Goal: Task Accomplishment & Management: Complete application form

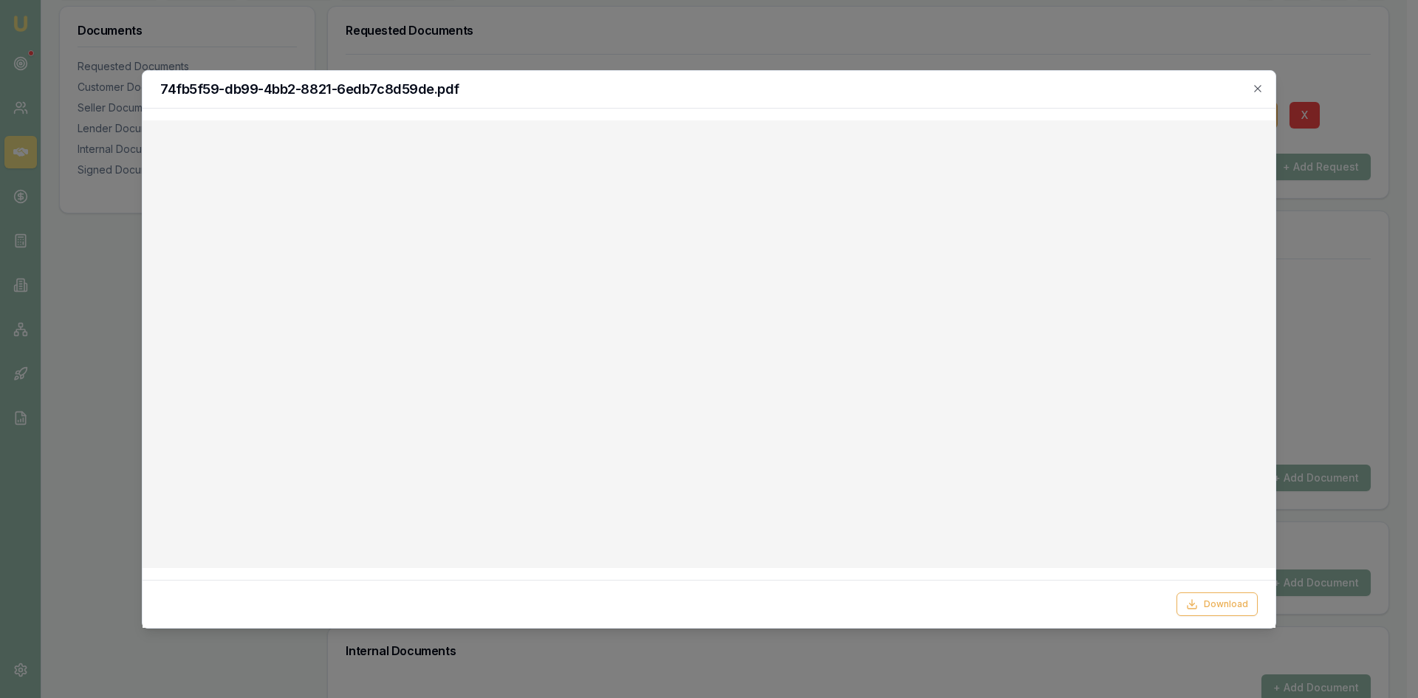
click at [938, 48] on div at bounding box center [709, 349] width 1418 height 698
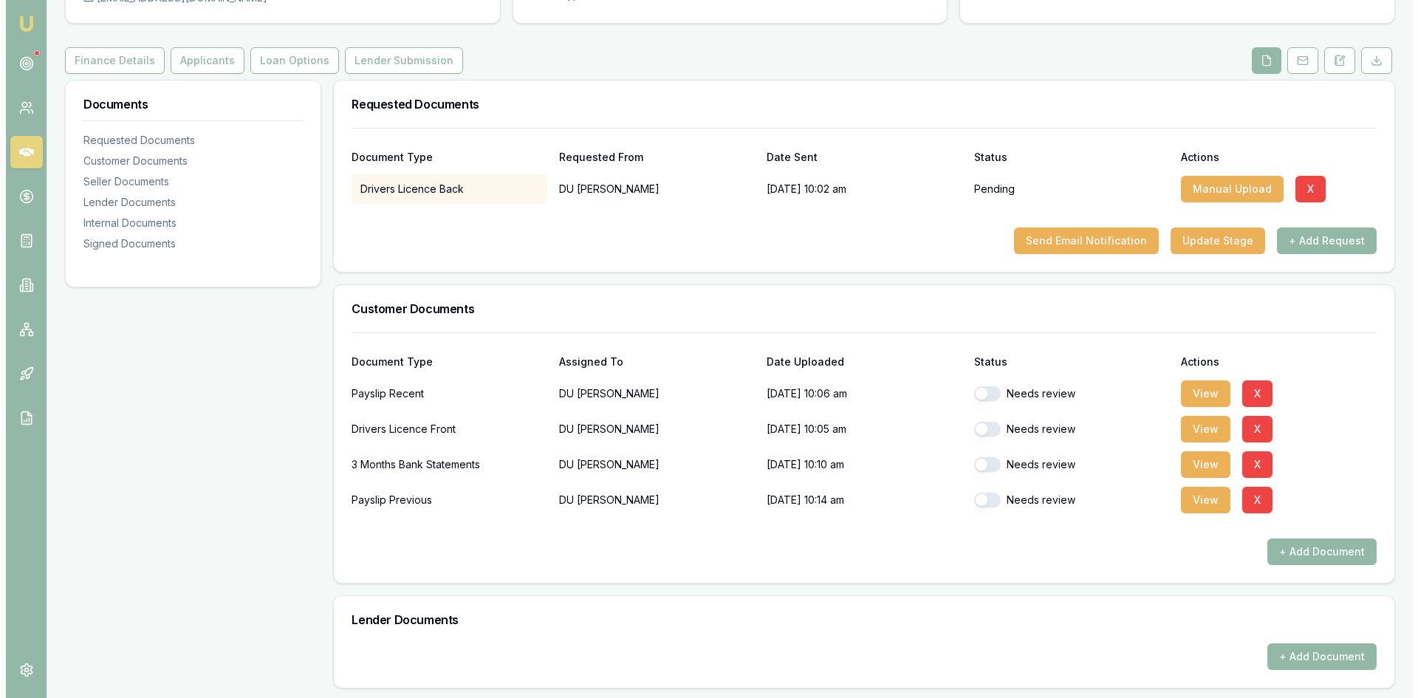
scroll to position [74, 0]
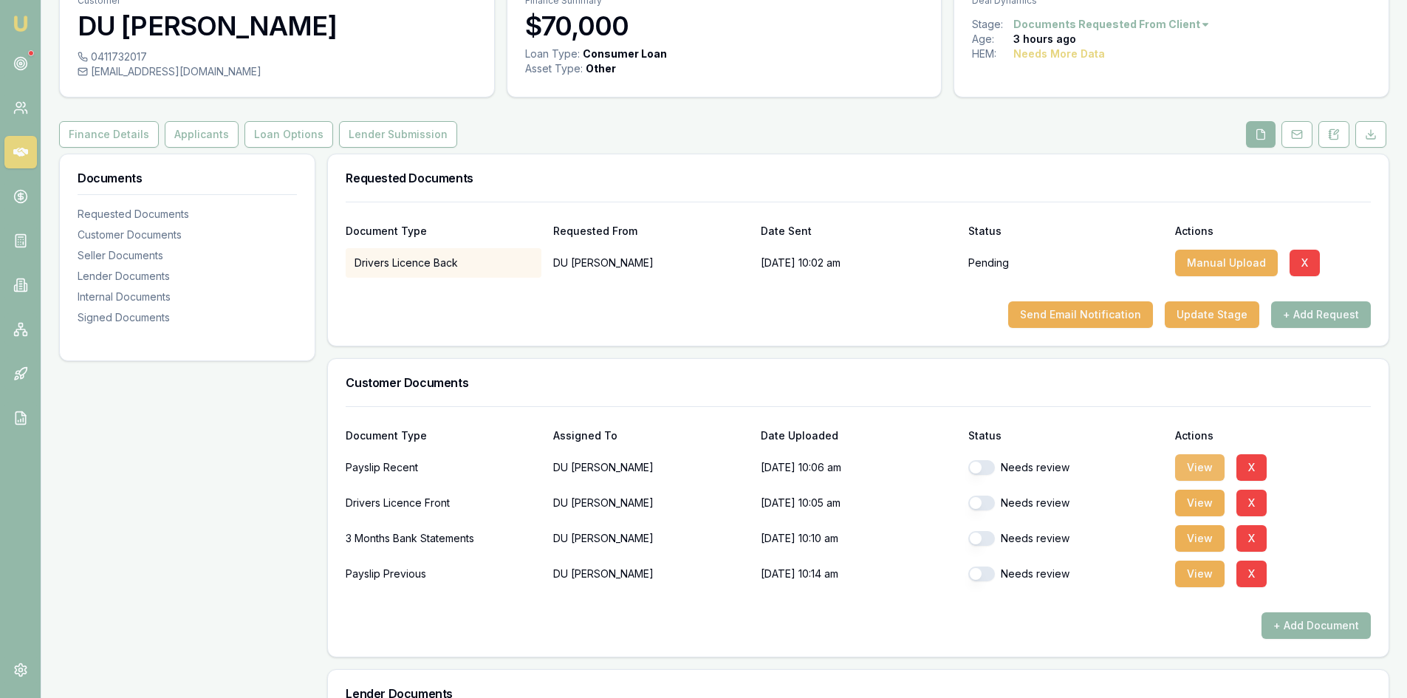
click at [1203, 467] on button "View" at bounding box center [1199, 467] width 49 height 27
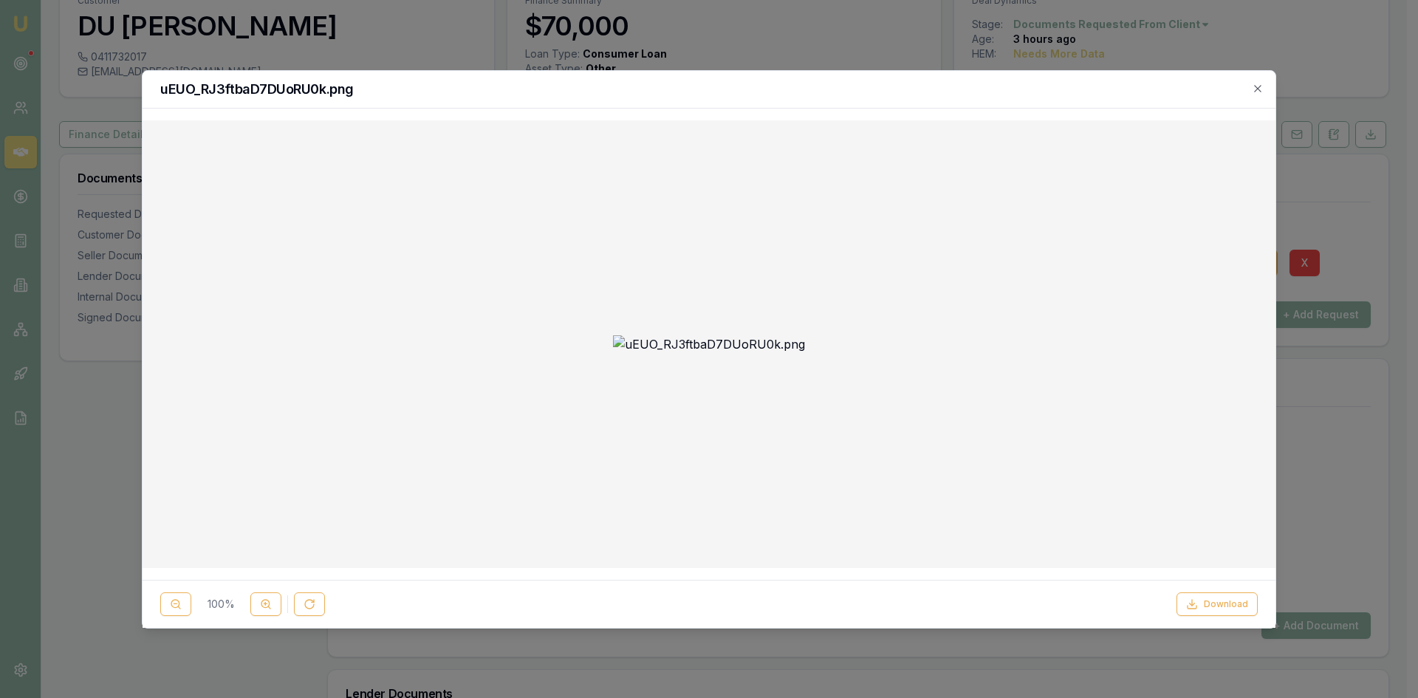
click at [711, 335] on img at bounding box center [709, 344] width 192 height 18
click at [260, 612] on button at bounding box center [265, 604] width 31 height 24
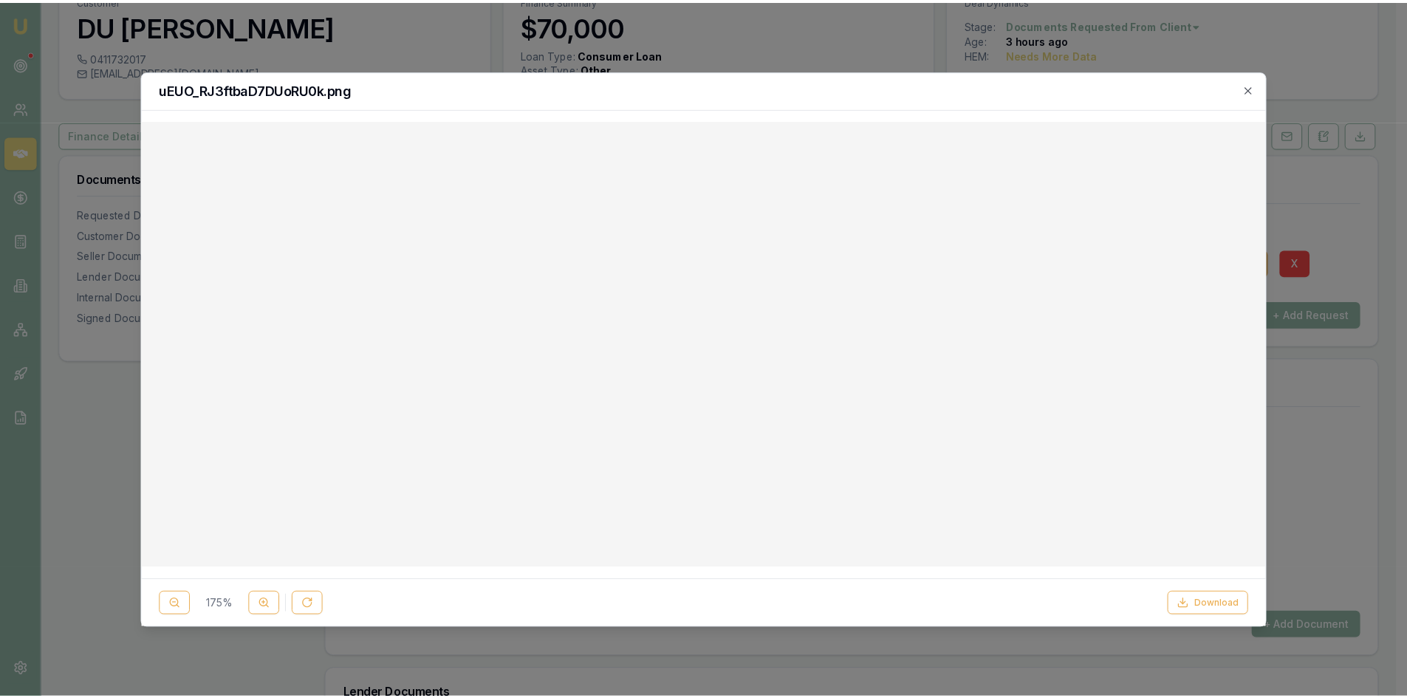
scroll to position [222, 0]
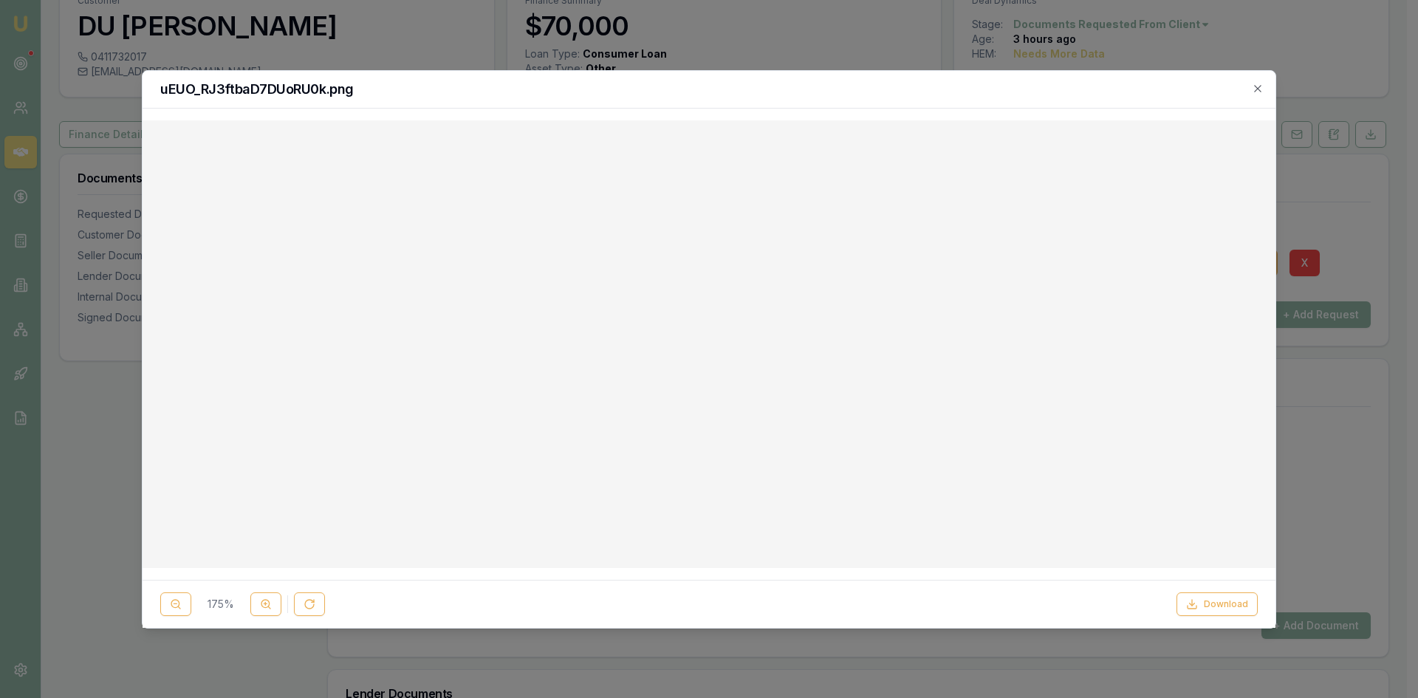
click at [1261, 88] on icon "button" at bounding box center [1258, 89] width 12 height 12
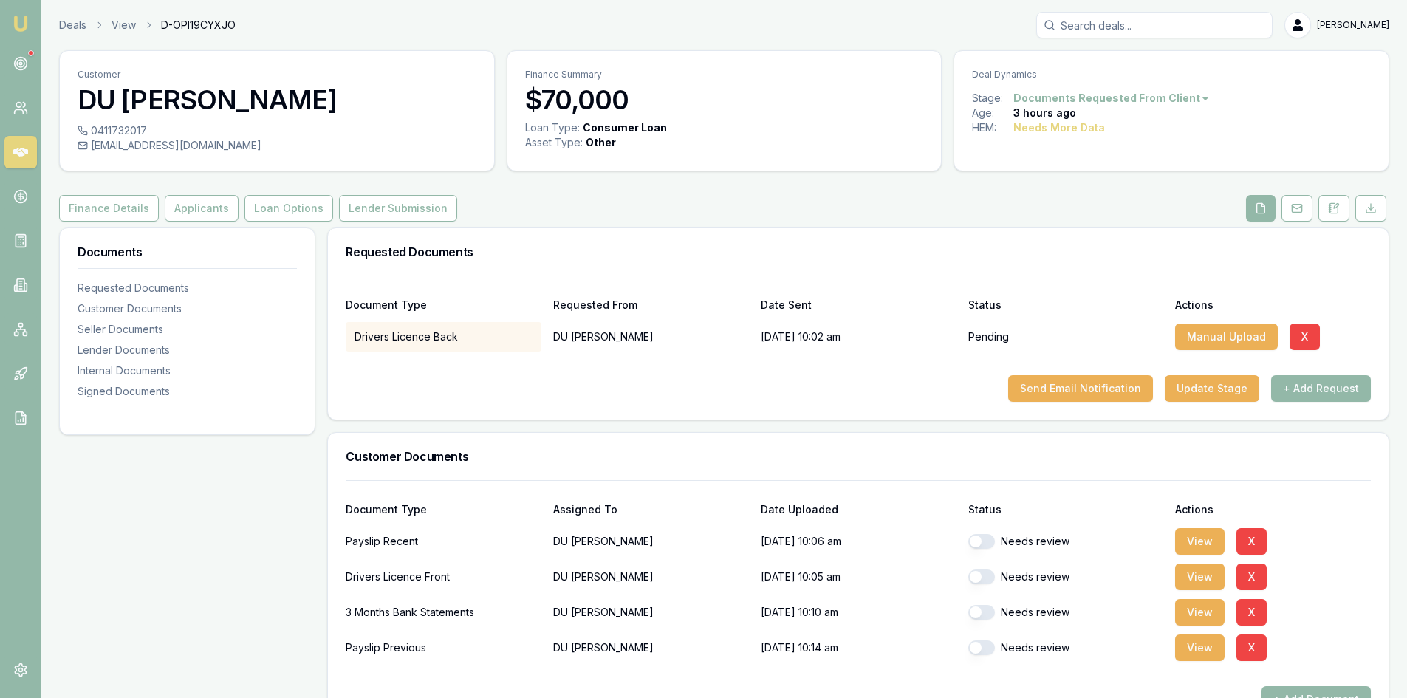
scroll to position [148, 0]
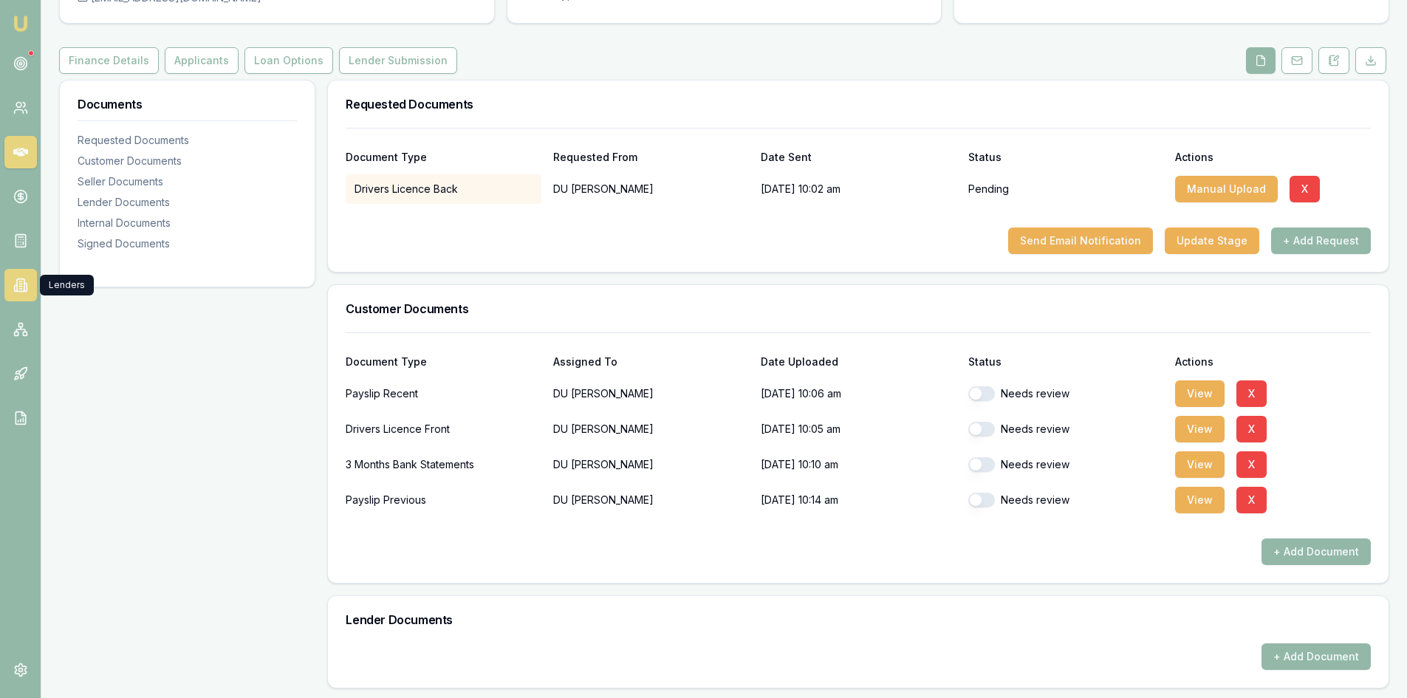
click at [16, 282] on icon at bounding box center [20, 285] width 15 height 15
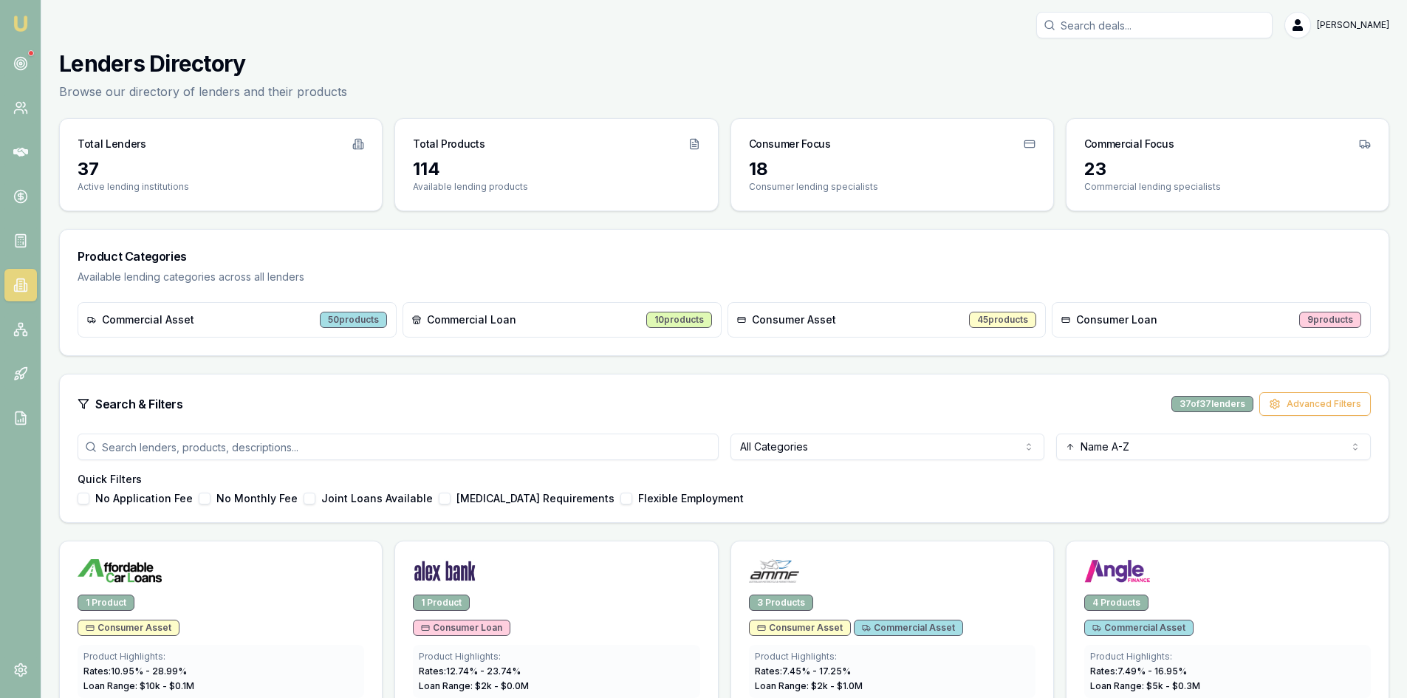
scroll to position [148, 0]
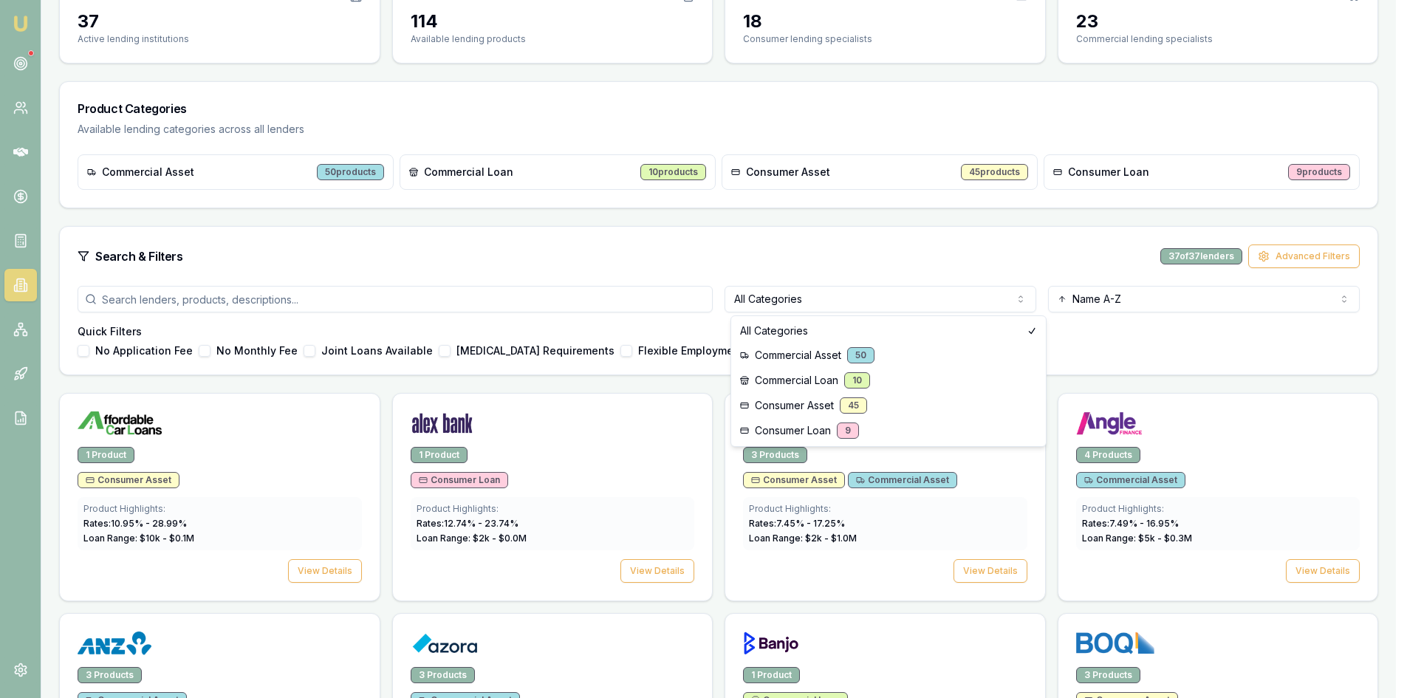
click at [836, 292] on html "Emu Broker Steven Nguyen Toggle Menu Lenders Directory Browse our directory of …" at bounding box center [703, 201] width 1407 height 698
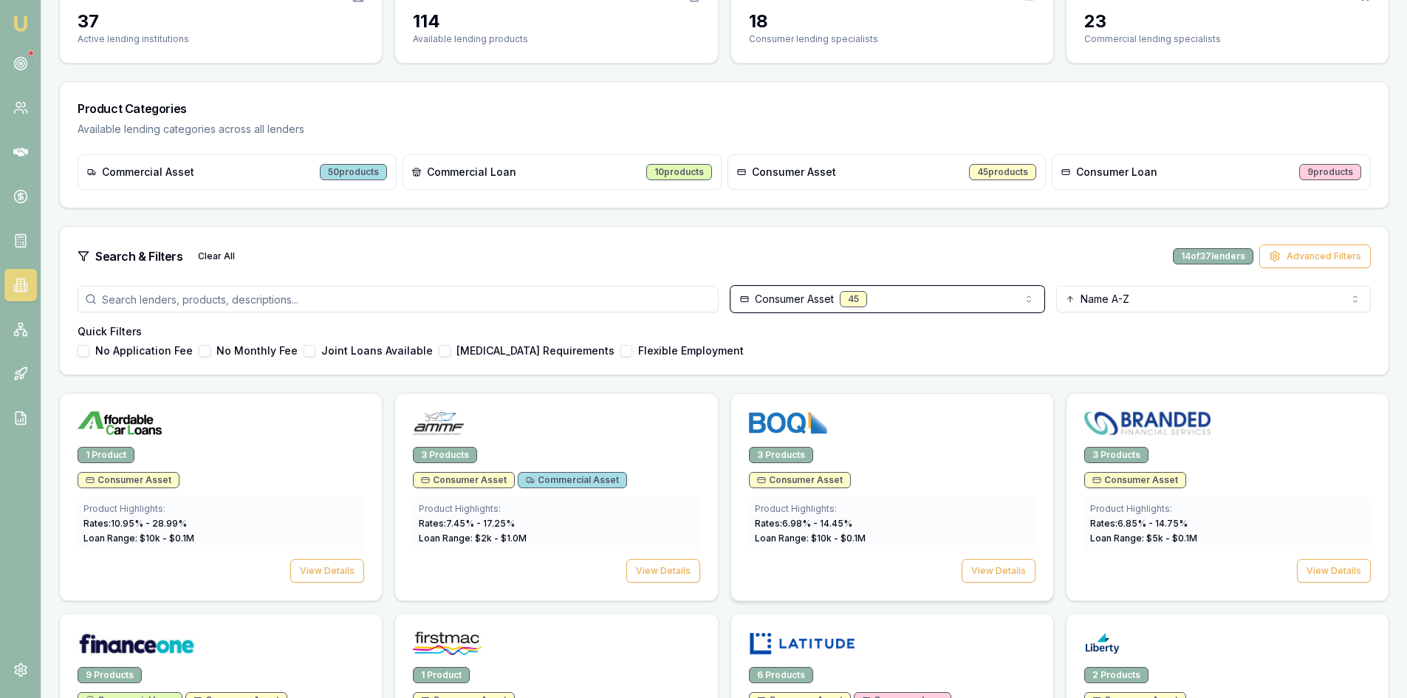
scroll to position [222, 0]
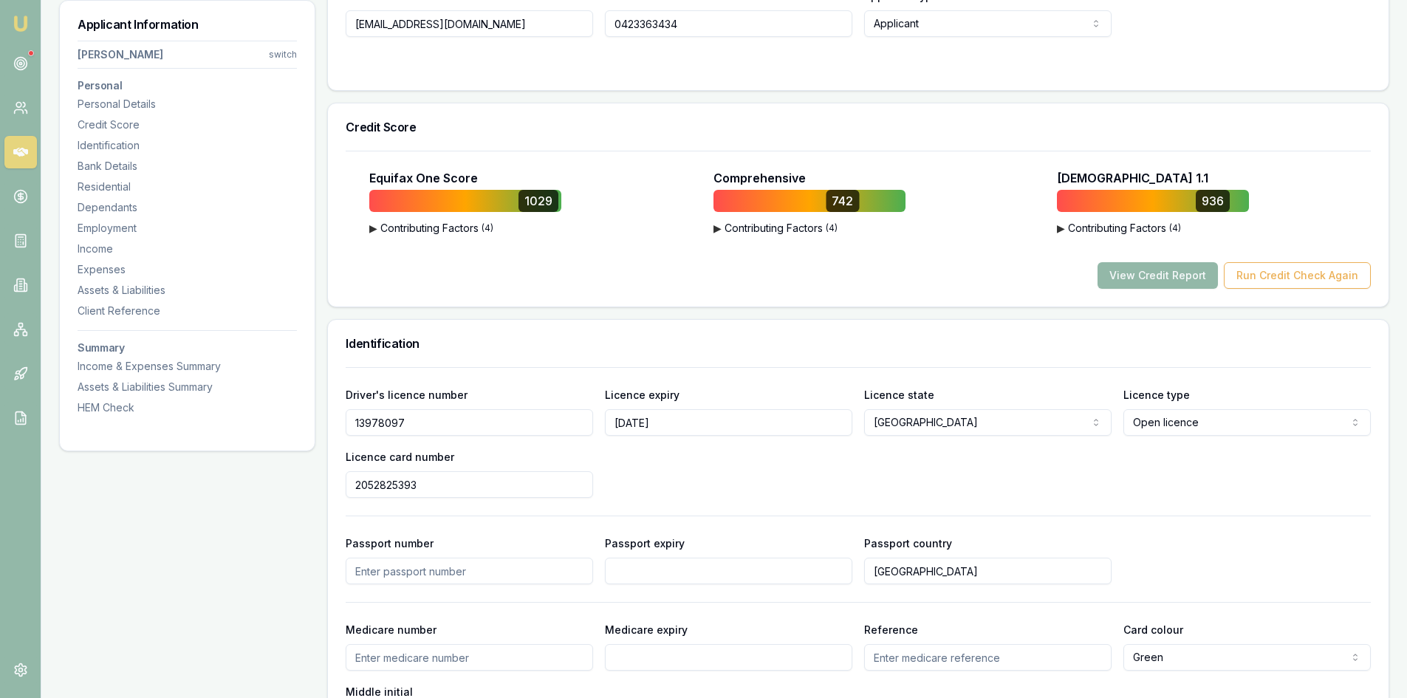
scroll to position [591, 0]
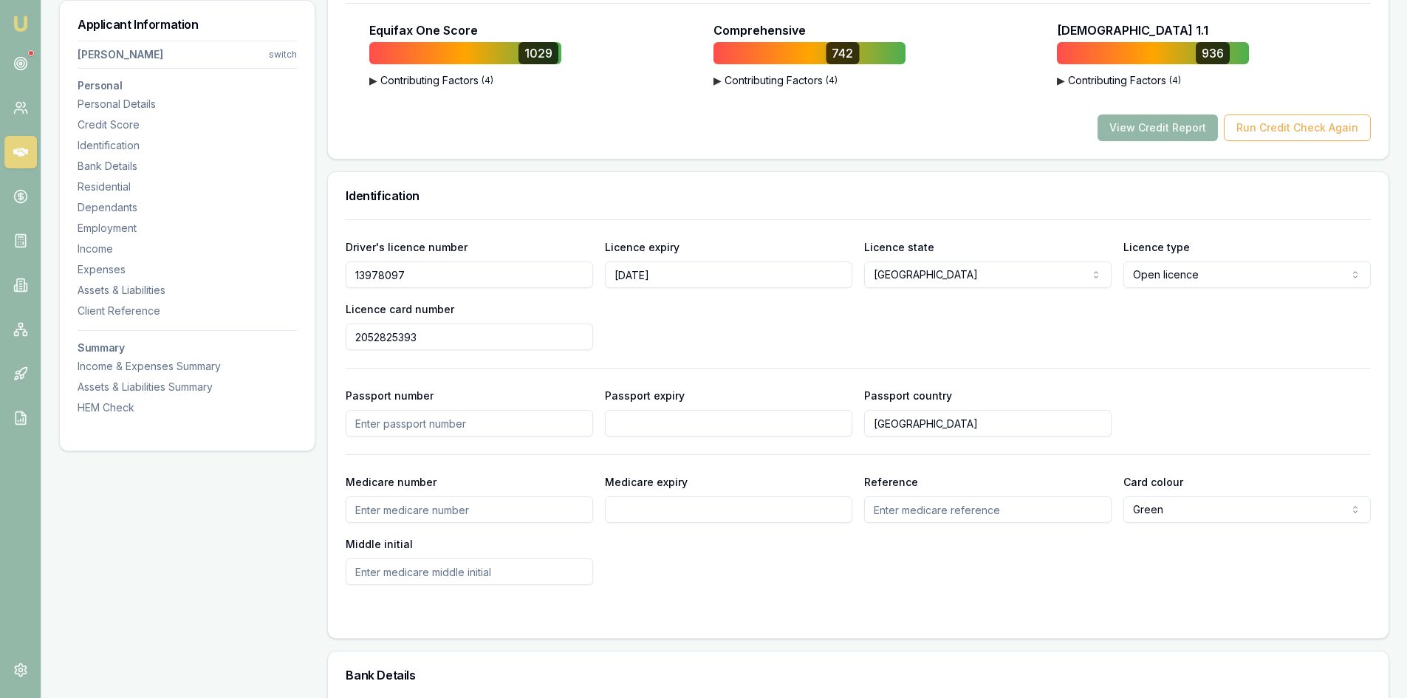
click at [379, 278] on input "13978097" at bounding box center [469, 274] width 247 height 27
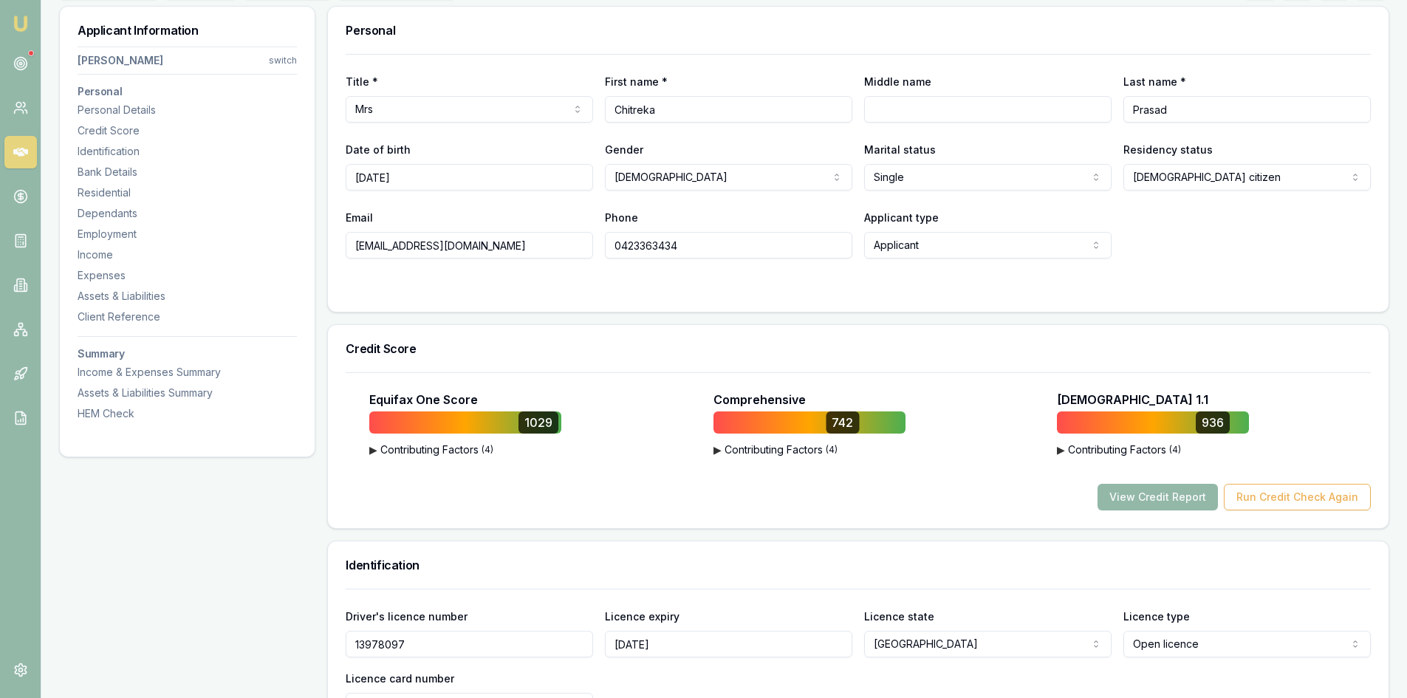
scroll to position [0, 0]
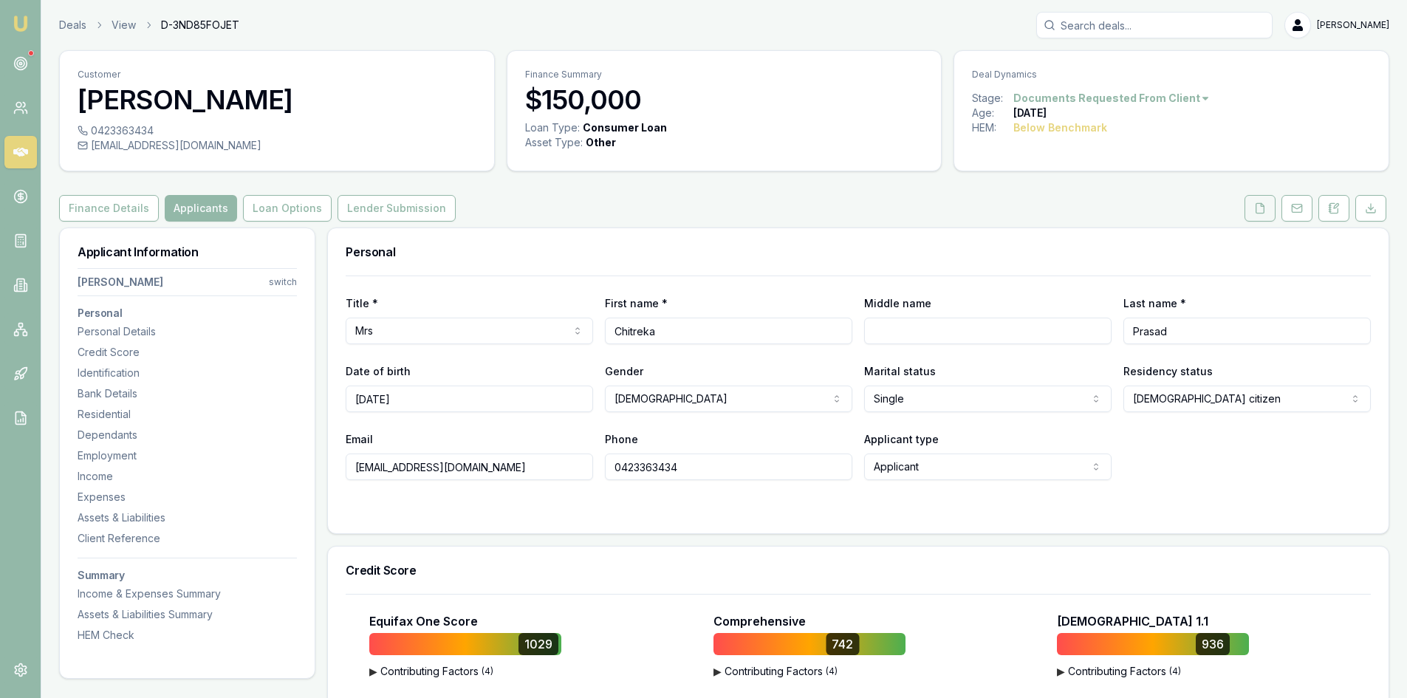
click at [1254, 213] on icon at bounding box center [1260, 208] width 12 height 12
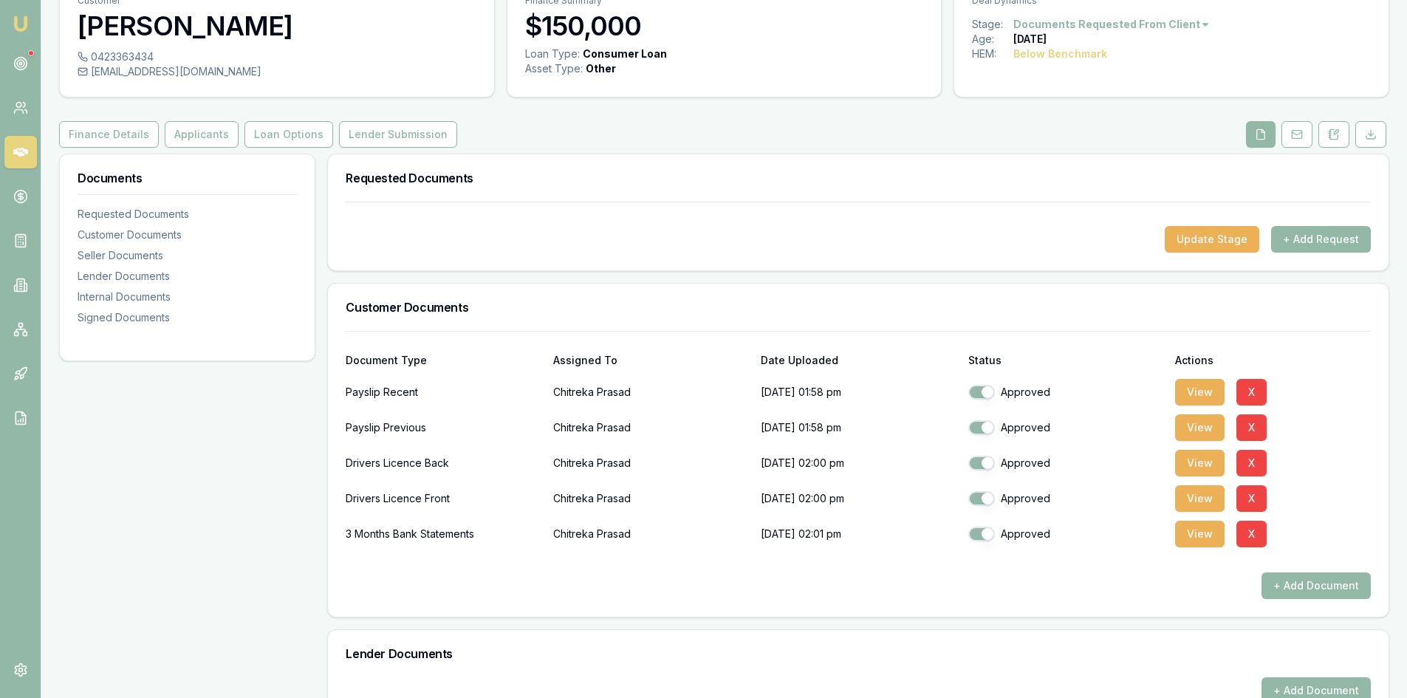
scroll to position [148, 0]
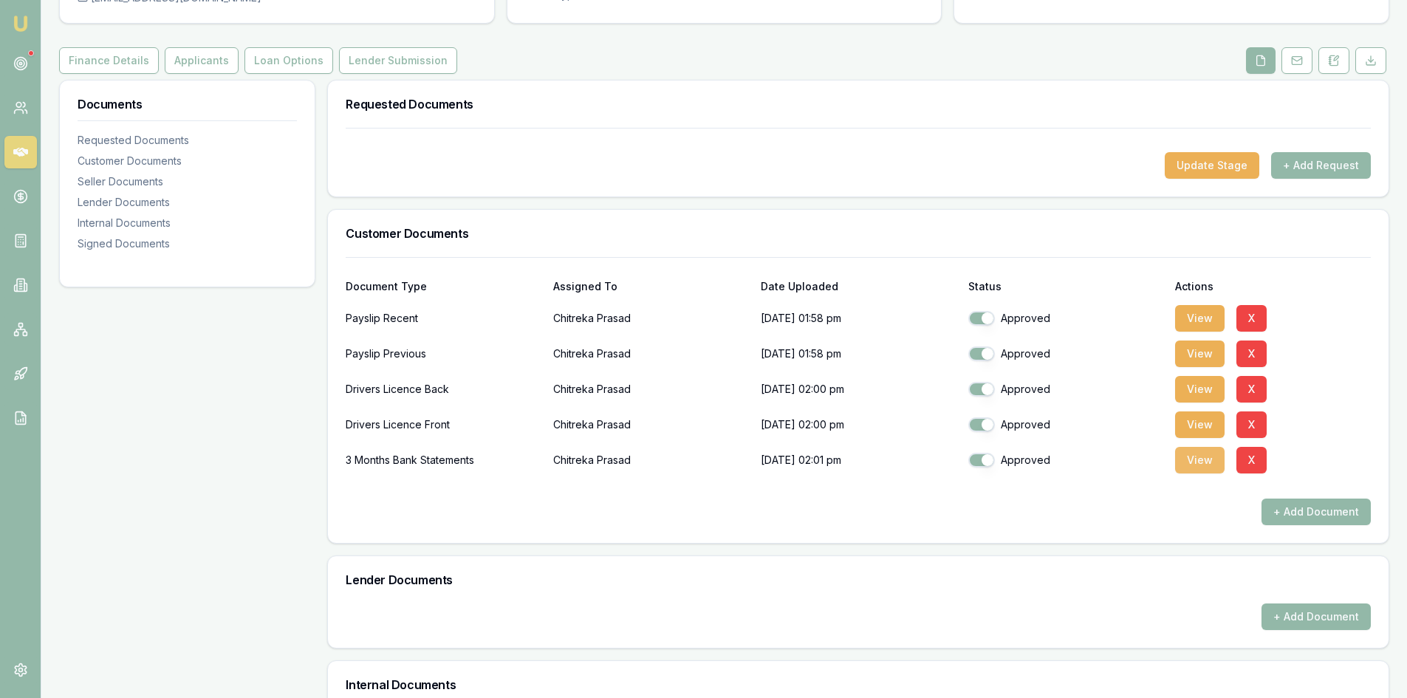
click at [1195, 464] on button "View" at bounding box center [1199, 460] width 49 height 27
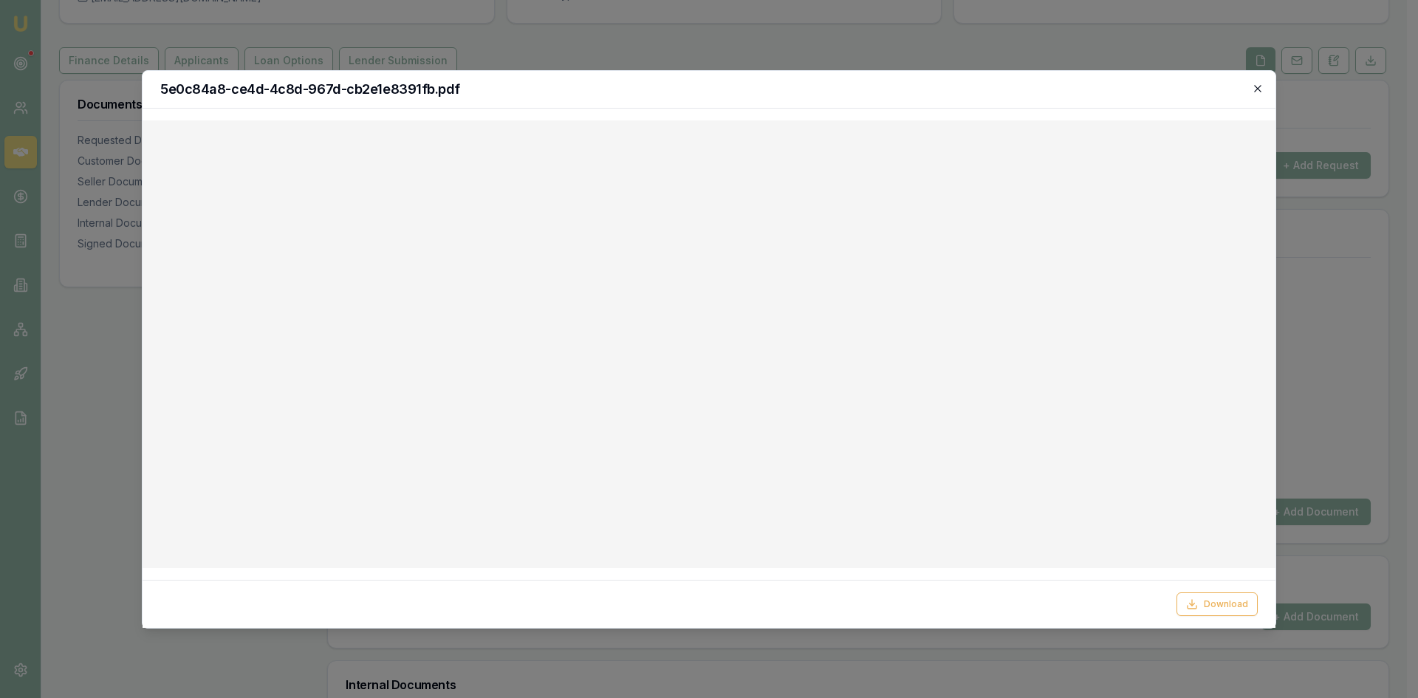
click at [1257, 89] on icon "button" at bounding box center [1257, 88] width 7 height 7
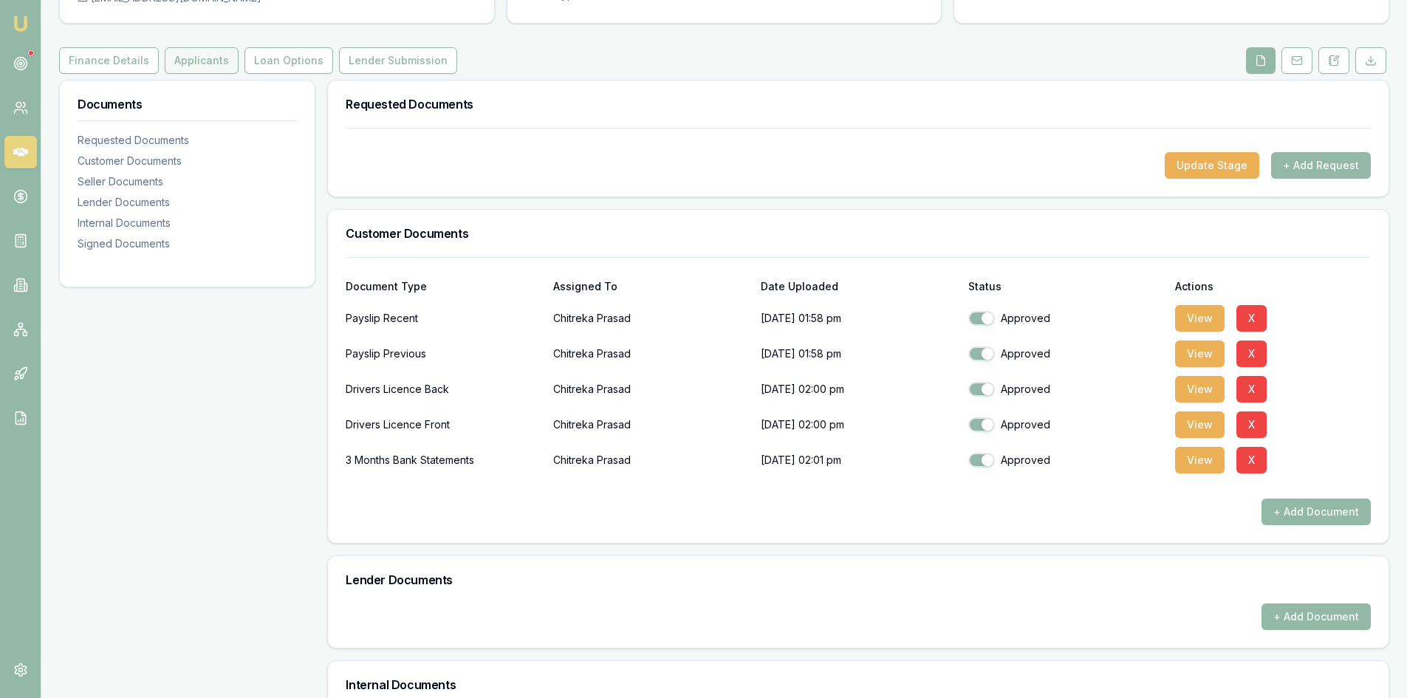
click at [197, 57] on button "Applicants" at bounding box center [202, 60] width 74 height 27
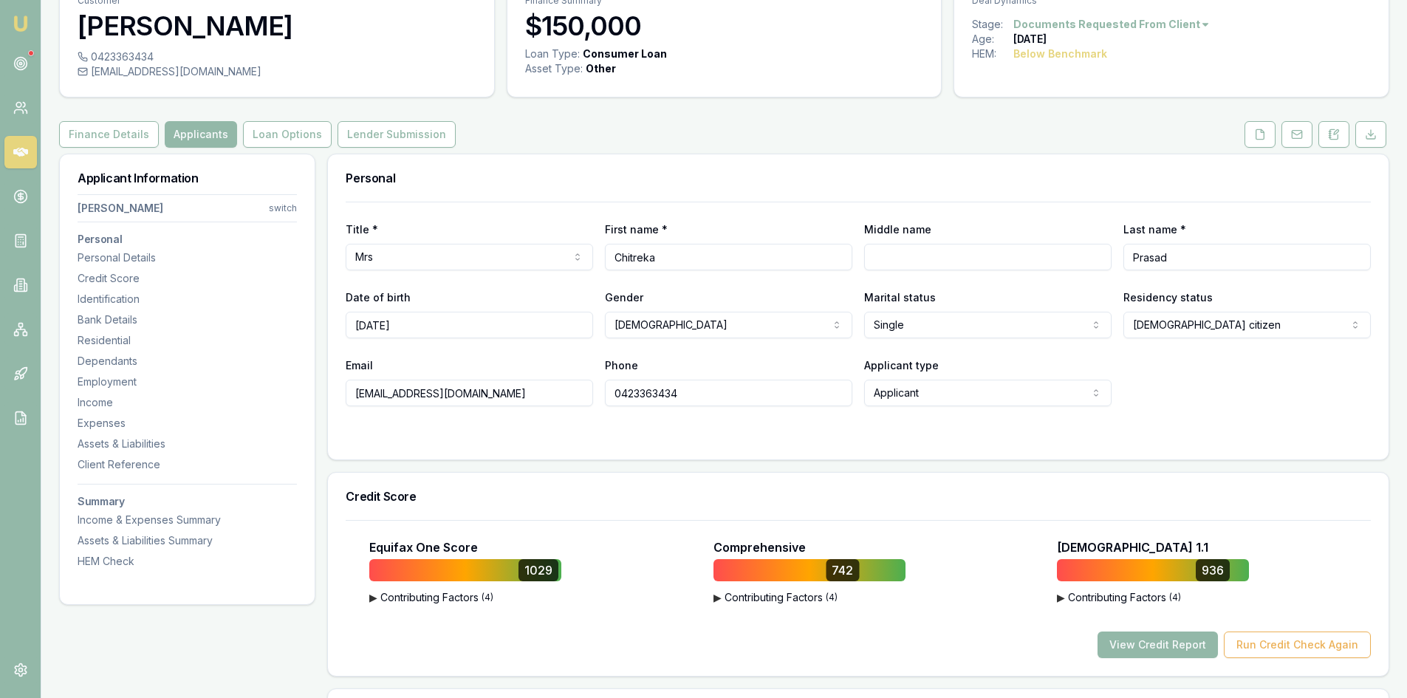
scroll to position [148, 0]
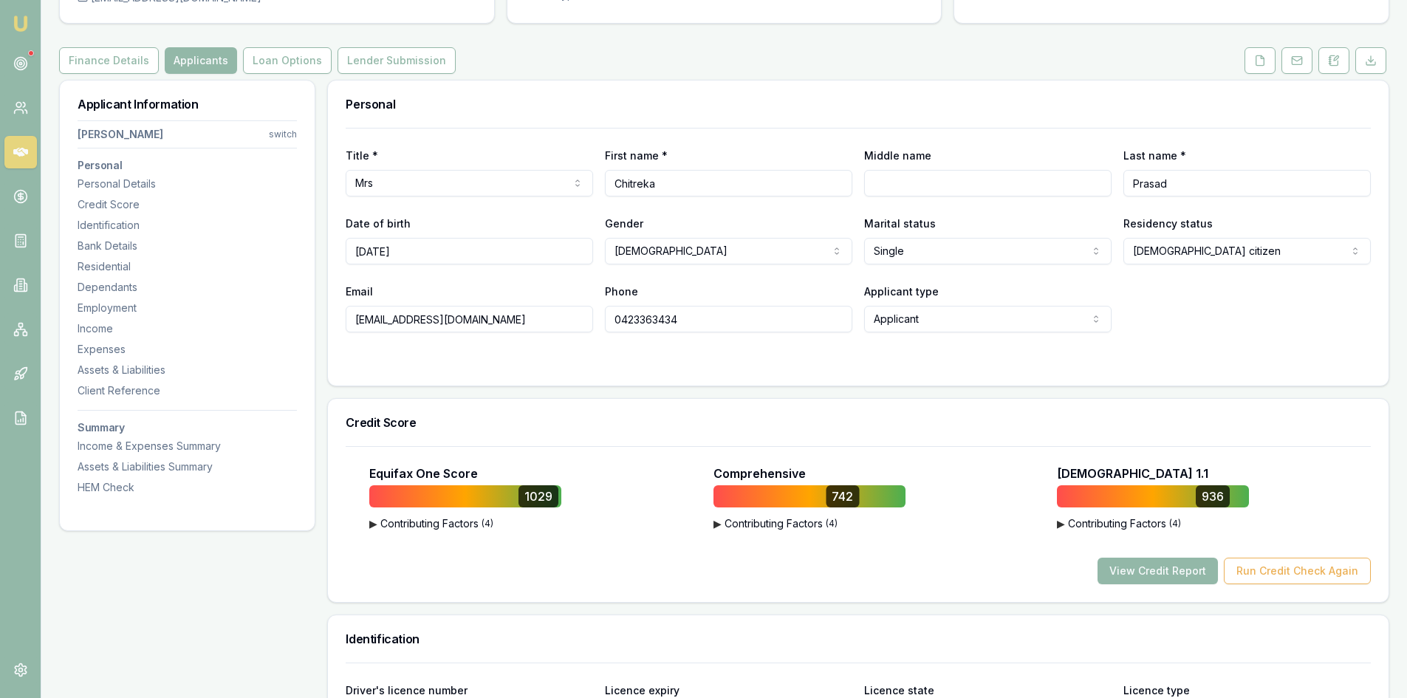
click at [647, 316] on input "0423363434" at bounding box center [728, 319] width 247 height 27
drag, startPoint x: 491, startPoint y: 323, endPoint x: 282, endPoint y: 321, distance: 209.0
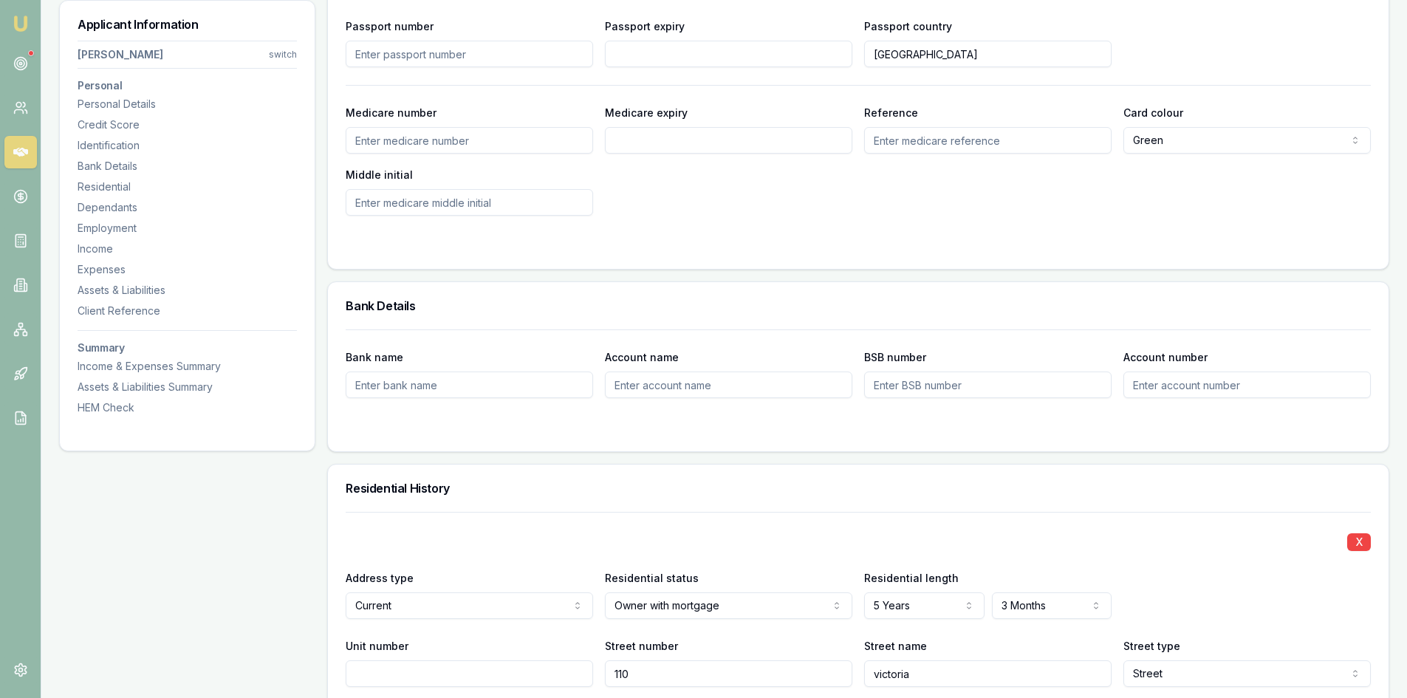
scroll to position [665, 0]
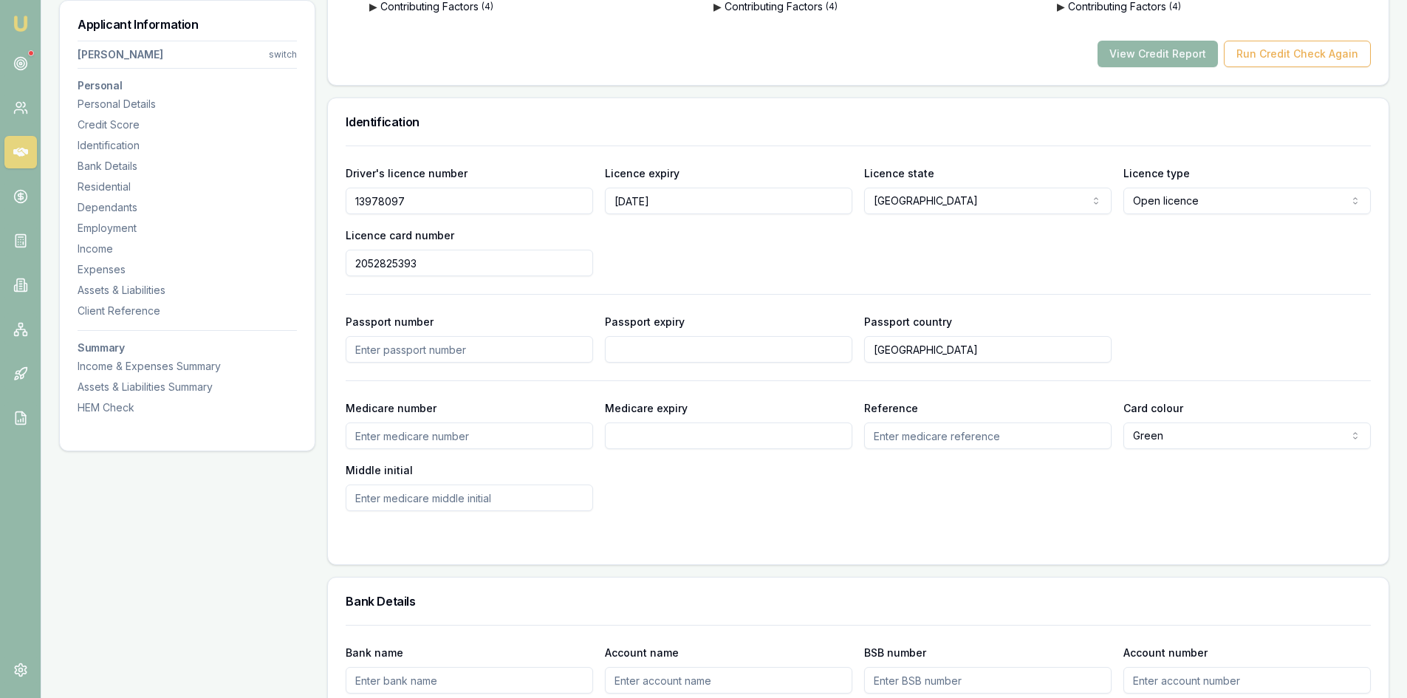
click at [374, 202] on input "13978097" at bounding box center [469, 201] width 247 height 27
click at [391, 264] on input "2052825393" at bounding box center [469, 263] width 247 height 27
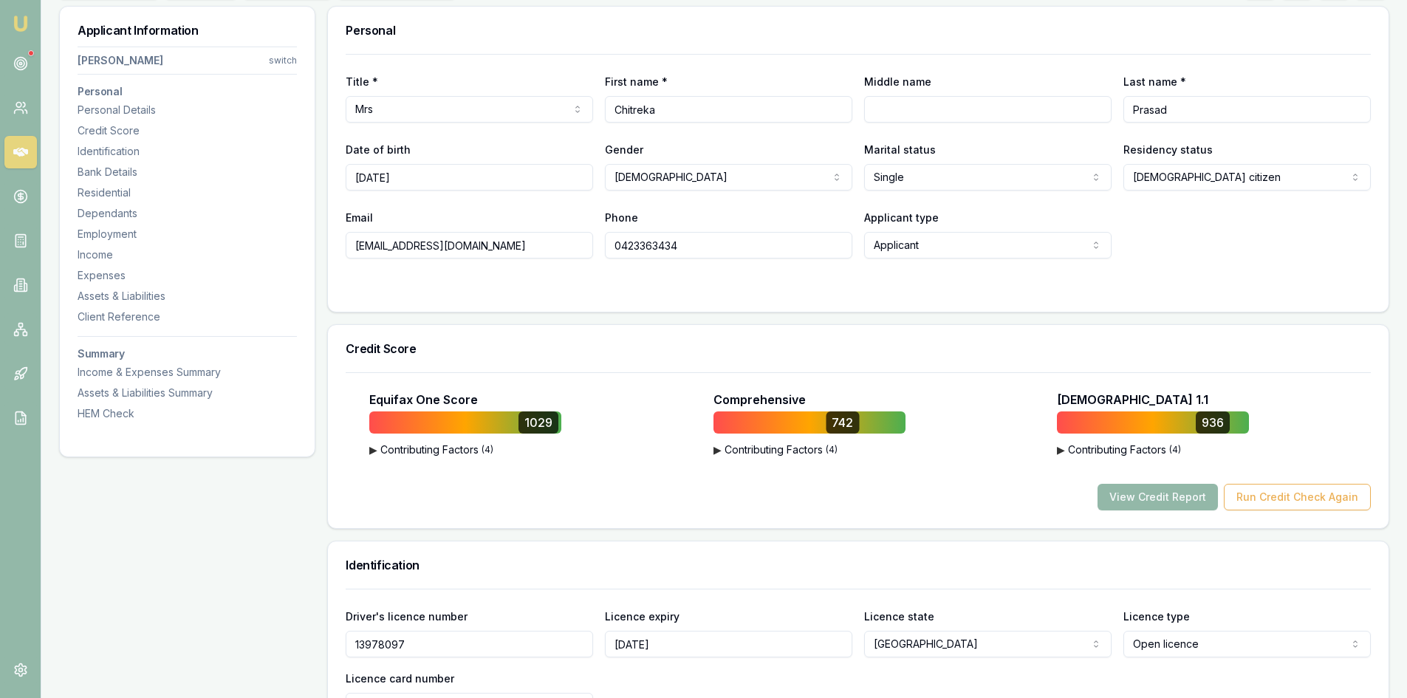
scroll to position [0, 0]
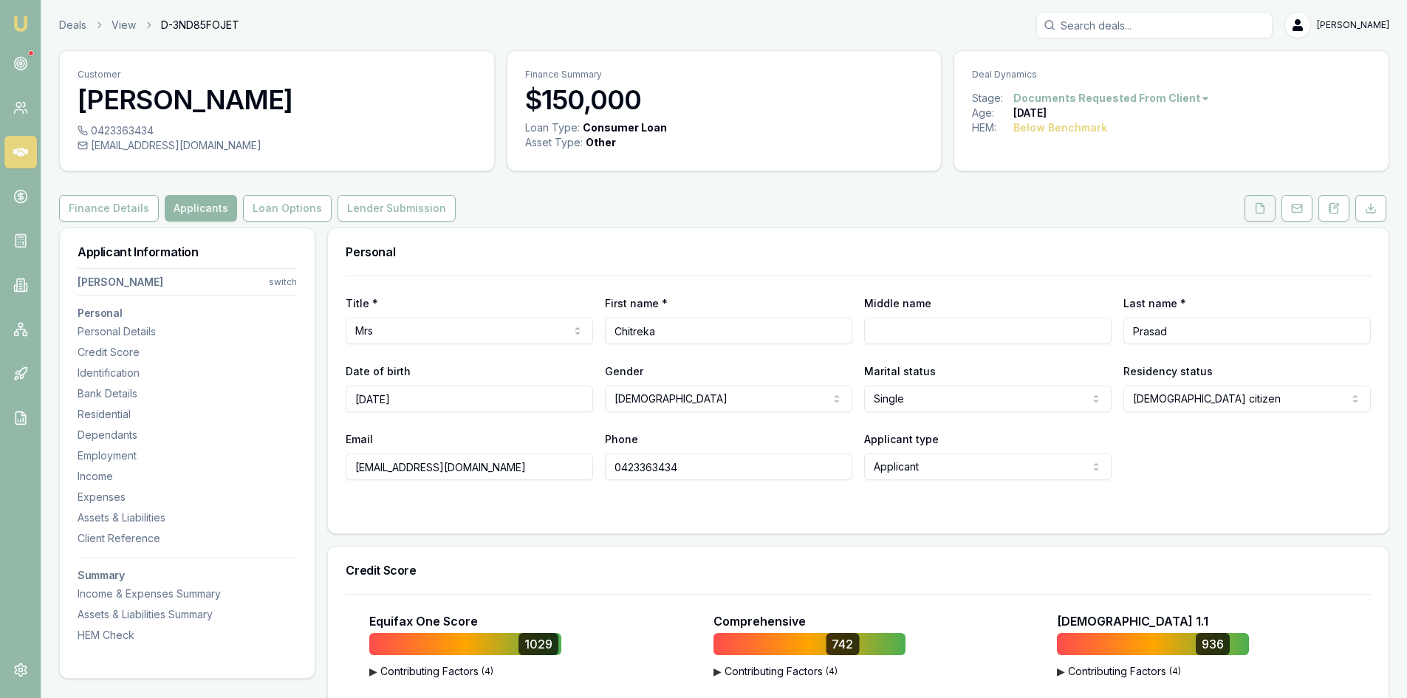
click at [1252, 208] on button at bounding box center [1260, 208] width 31 height 27
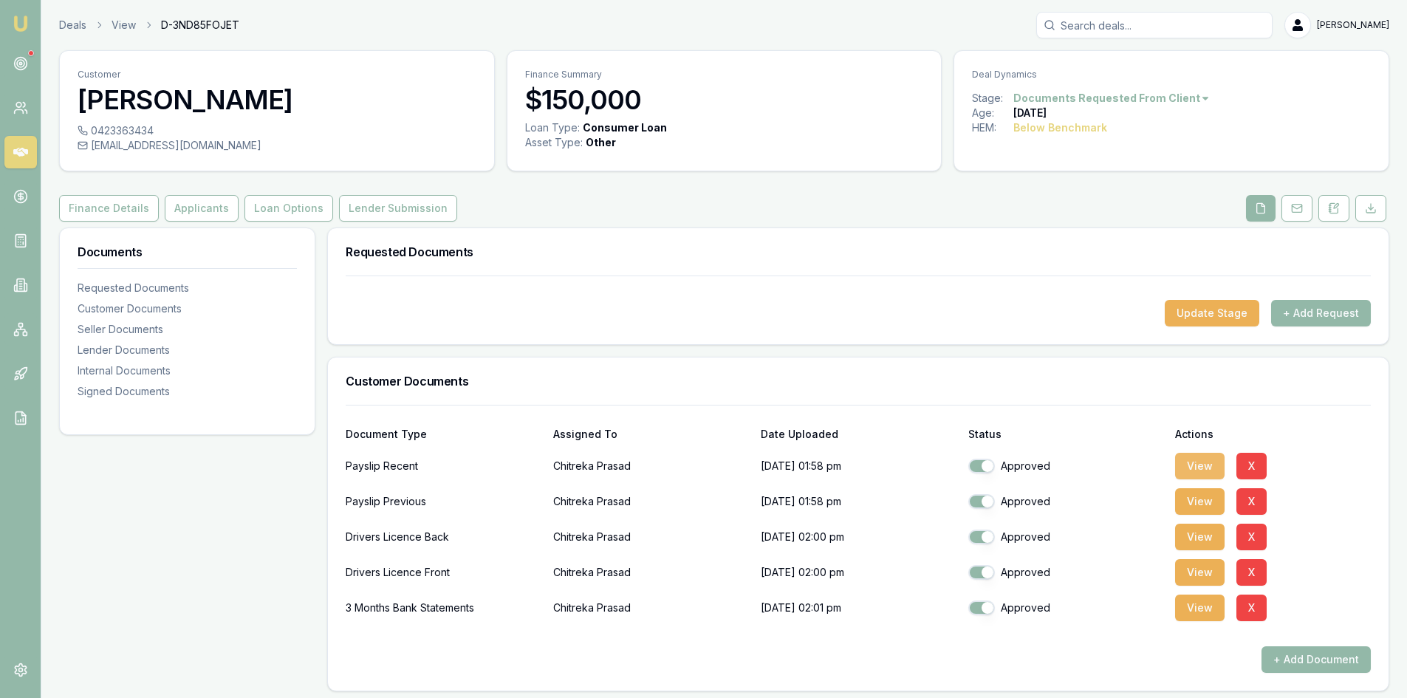
click at [1210, 460] on button "View" at bounding box center [1199, 466] width 49 height 27
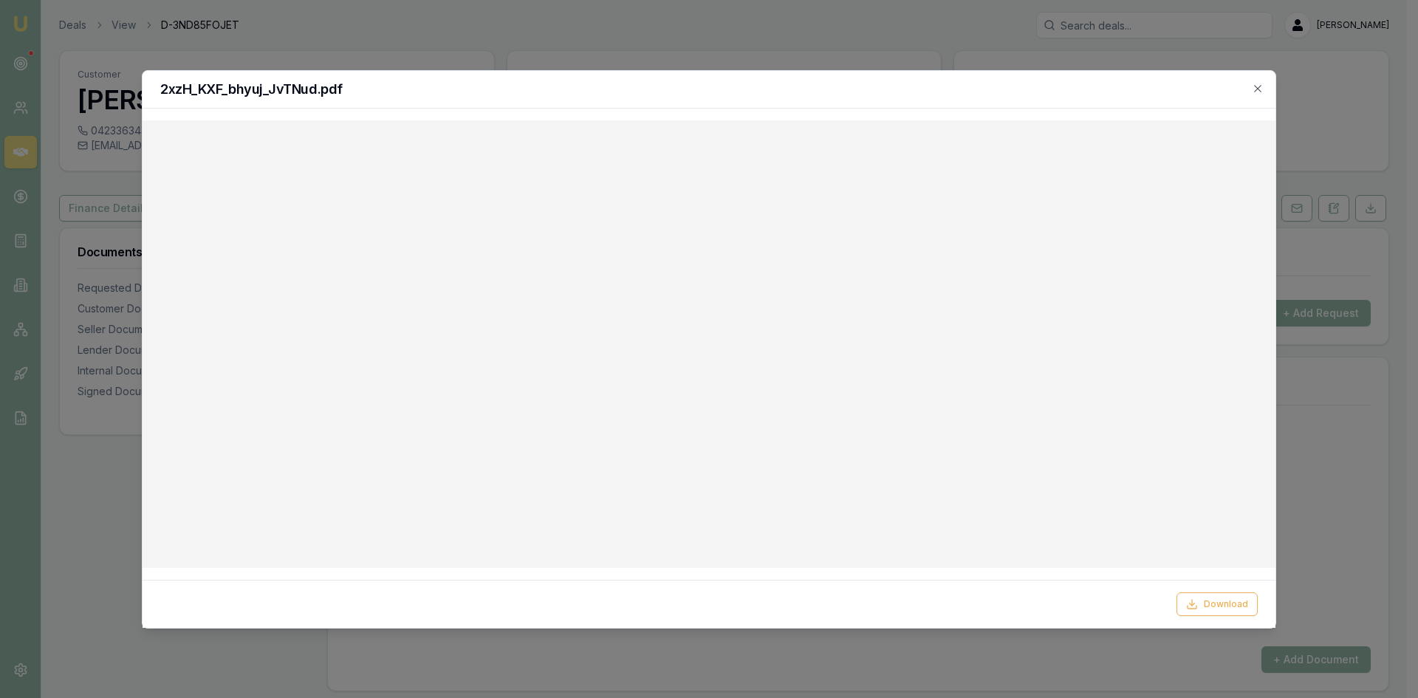
drag, startPoint x: 1260, startPoint y: 89, endPoint x: 1252, endPoint y: 88, distance: 8.2
click at [1260, 88] on icon "button" at bounding box center [1258, 89] width 12 height 12
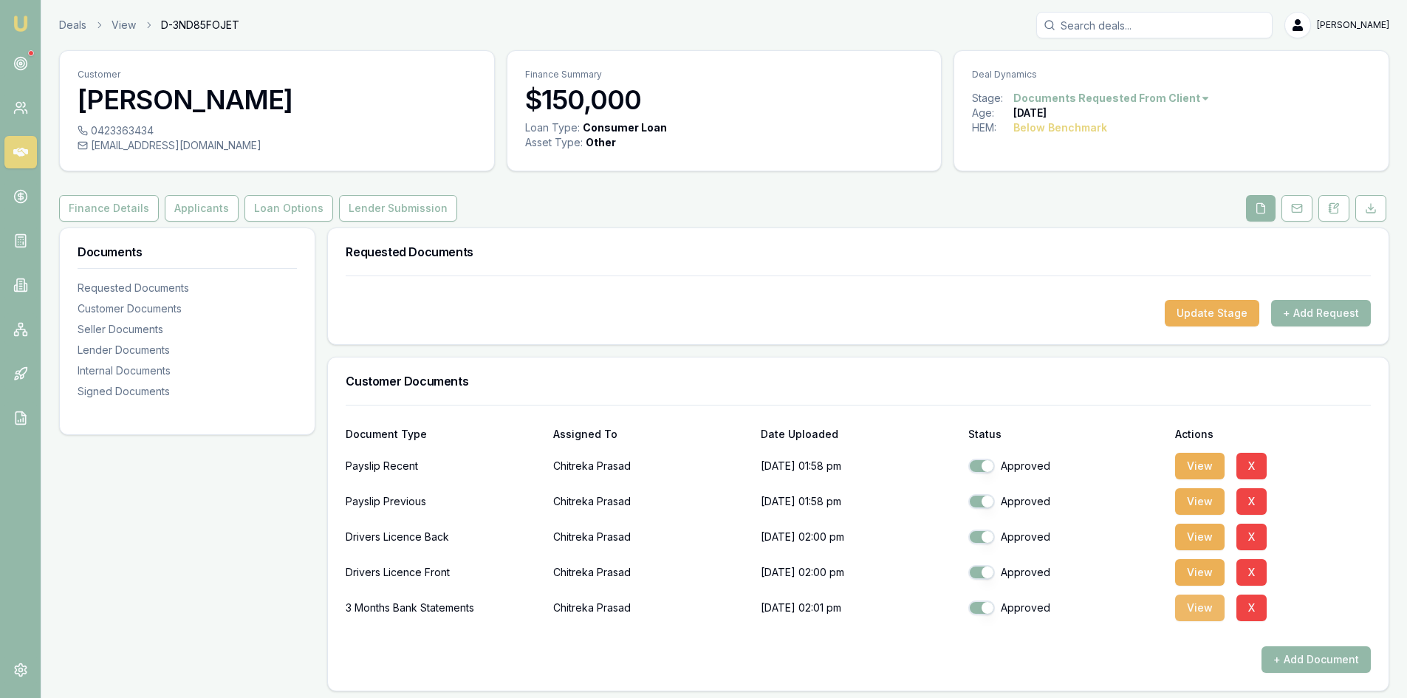
click at [1197, 610] on button "View" at bounding box center [1199, 608] width 49 height 27
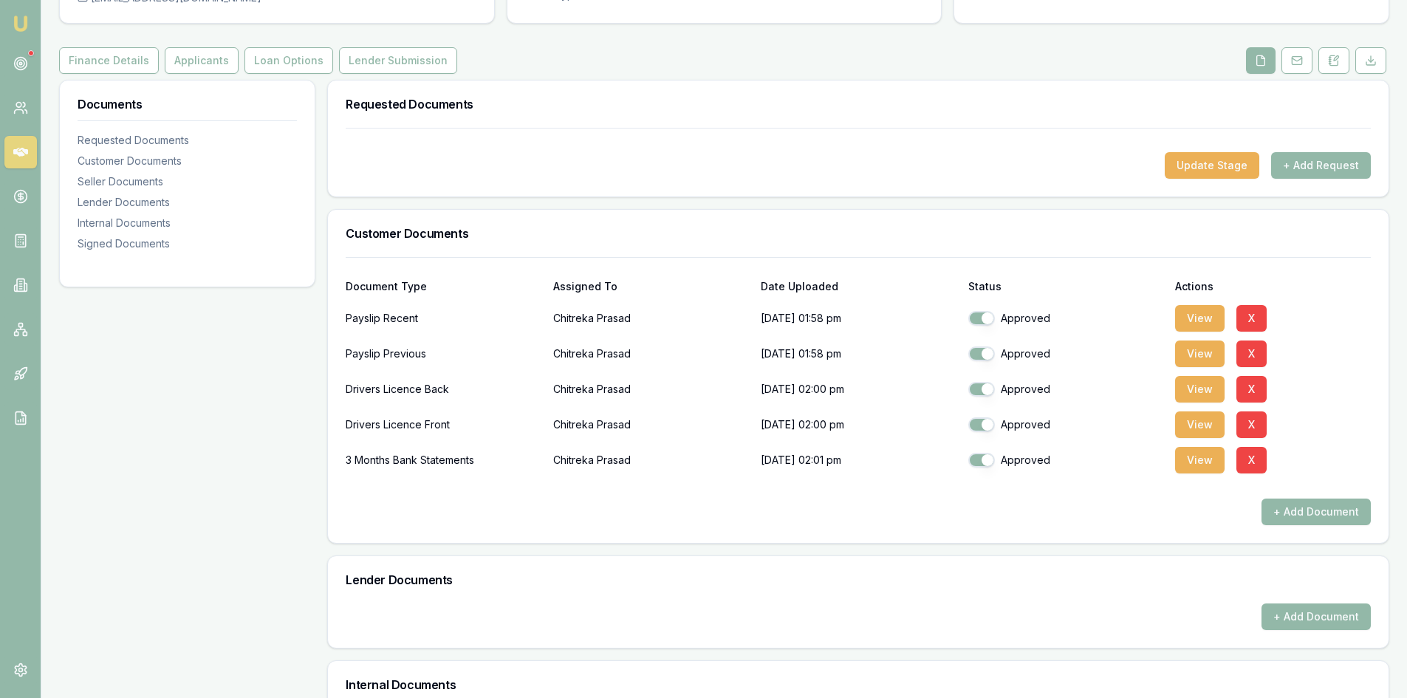
scroll to position [222, 0]
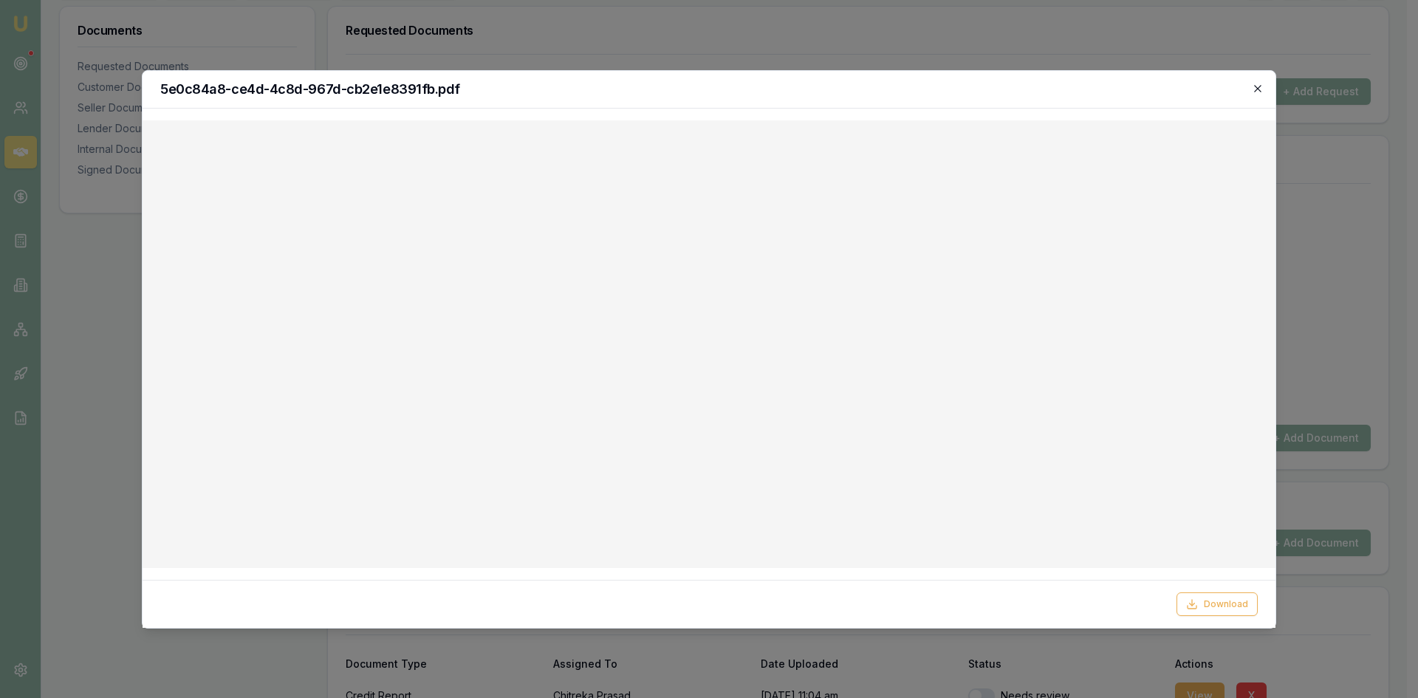
click at [1260, 86] on icon "button" at bounding box center [1257, 88] width 7 height 7
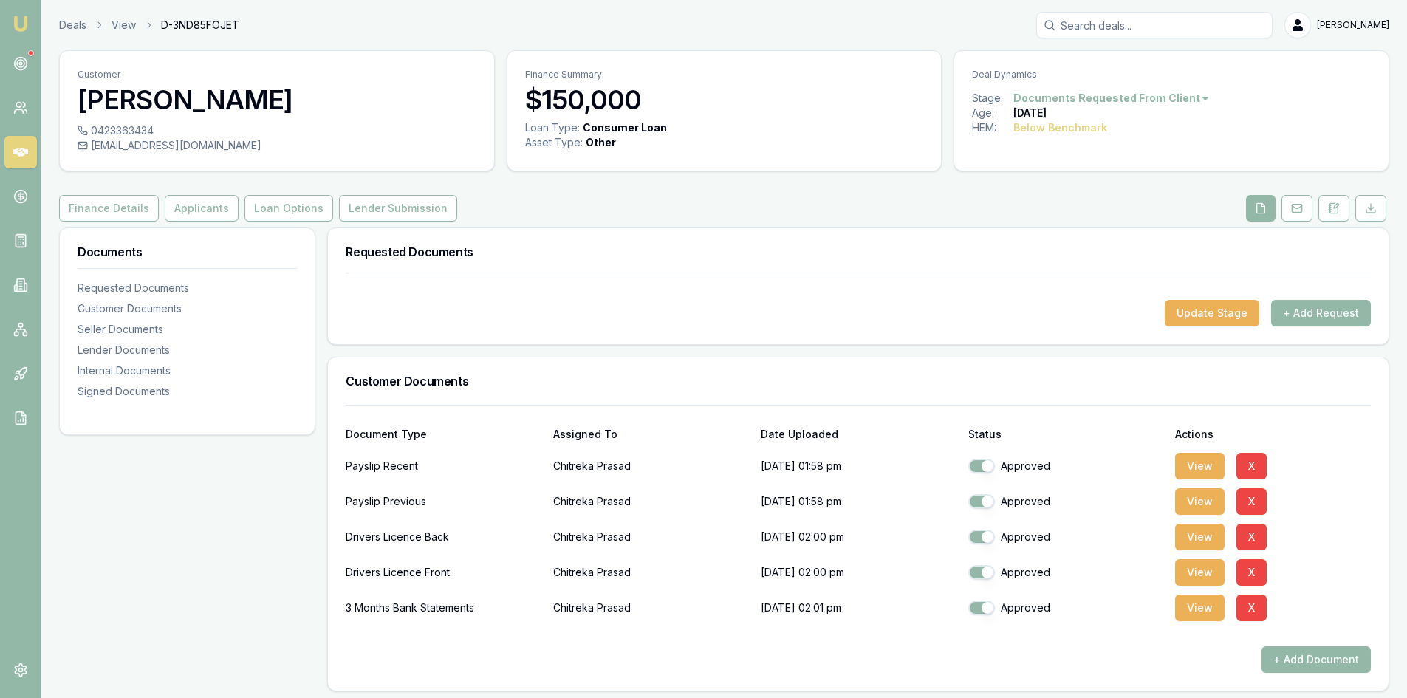
scroll to position [148, 0]
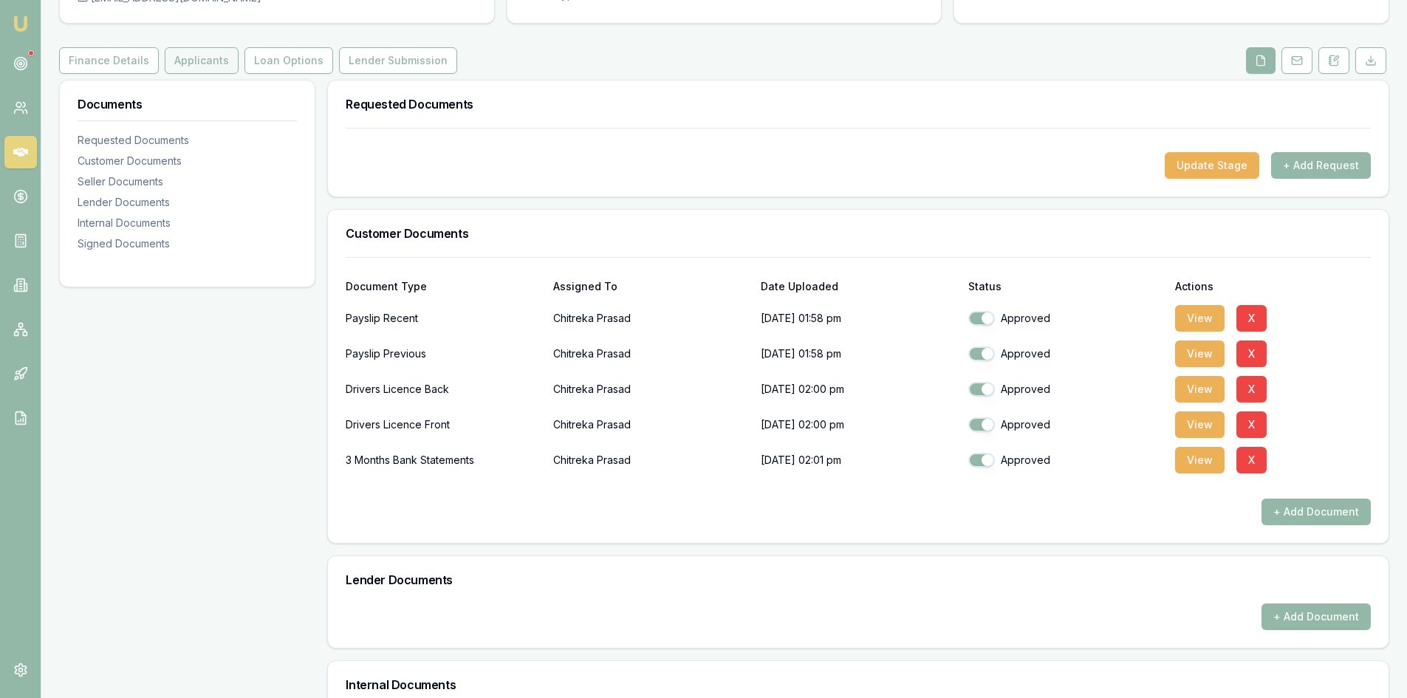
click at [207, 64] on button "Applicants" at bounding box center [202, 60] width 74 height 27
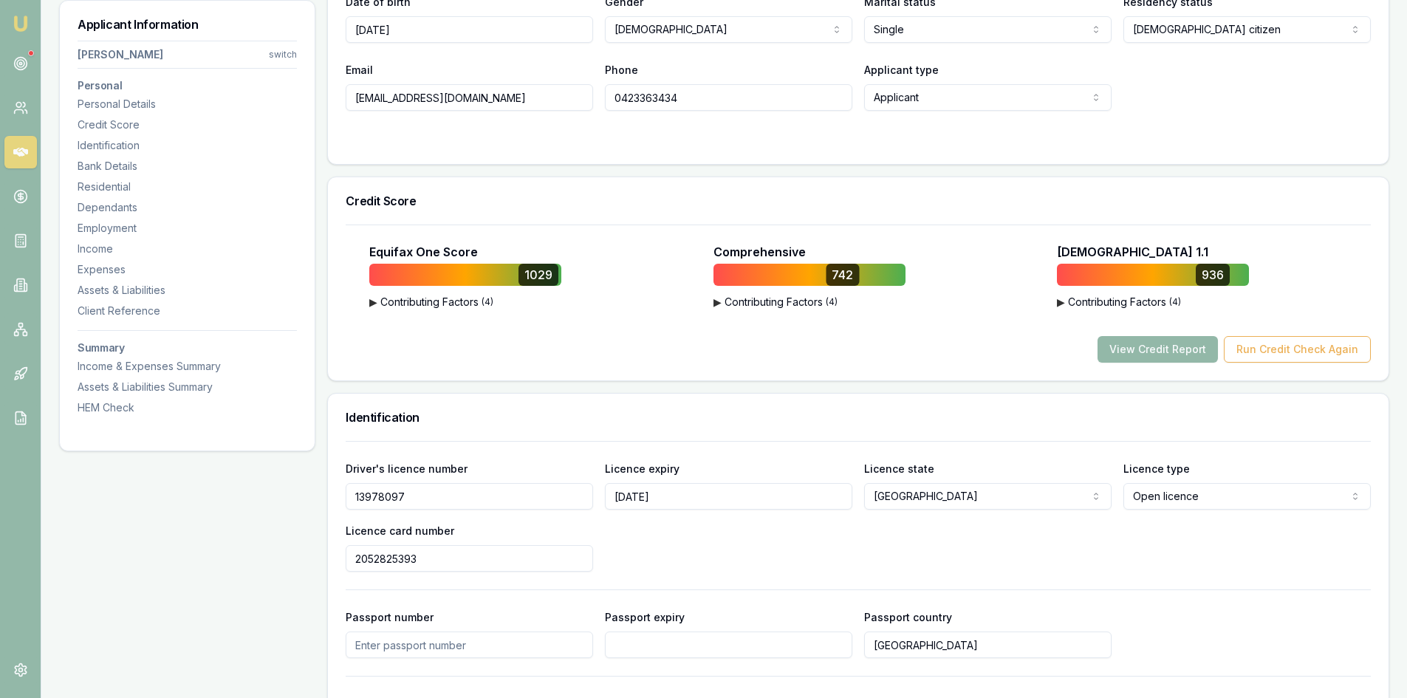
scroll to position [148, 0]
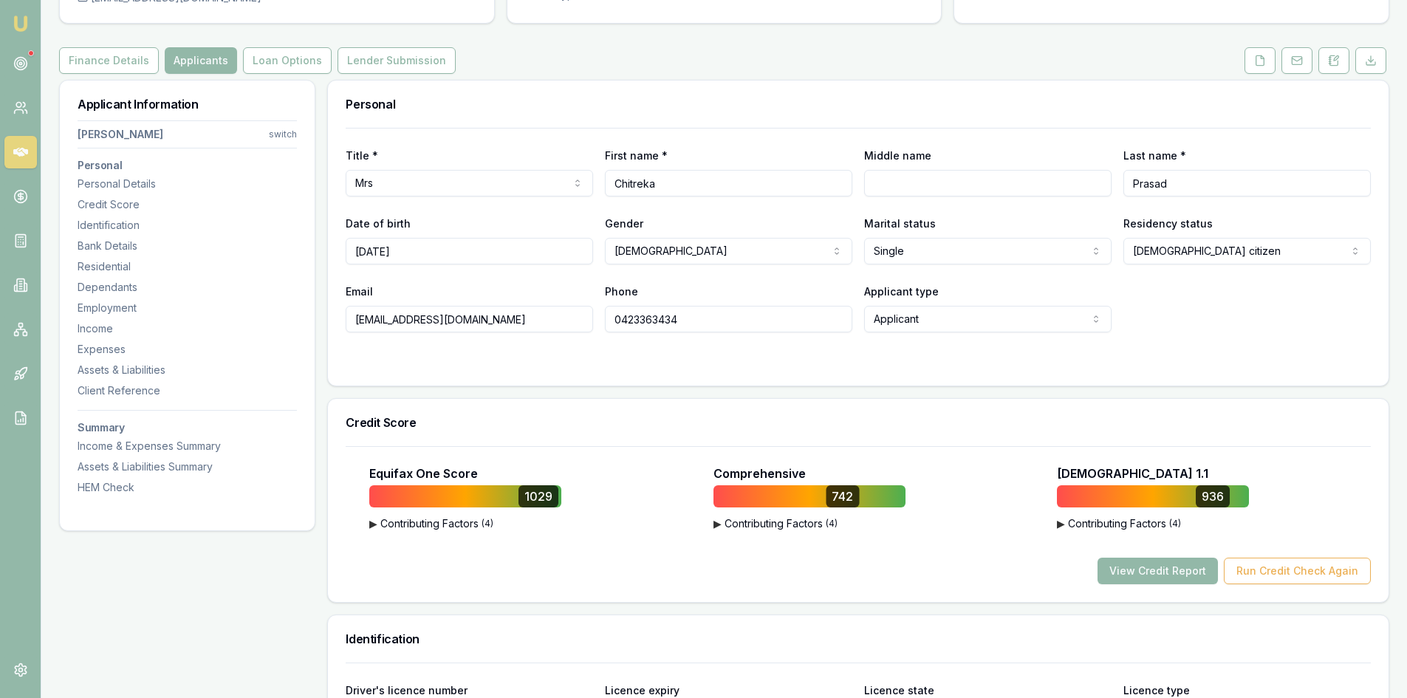
drag, startPoint x: 488, startPoint y: 324, endPoint x: 357, endPoint y: 326, distance: 130.8
click at [357, 326] on input "[EMAIL_ADDRESS][DOMAIN_NAME]" at bounding box center [469, 319] width 247 height 27
click at [643, 314] on input "0423363434" at bounding box center [728, 319] width 247 height 27
drag, startPoint x: 643, startPoint y: 314, endPoint x: 615, endPoint y: 362, distance: 55.6
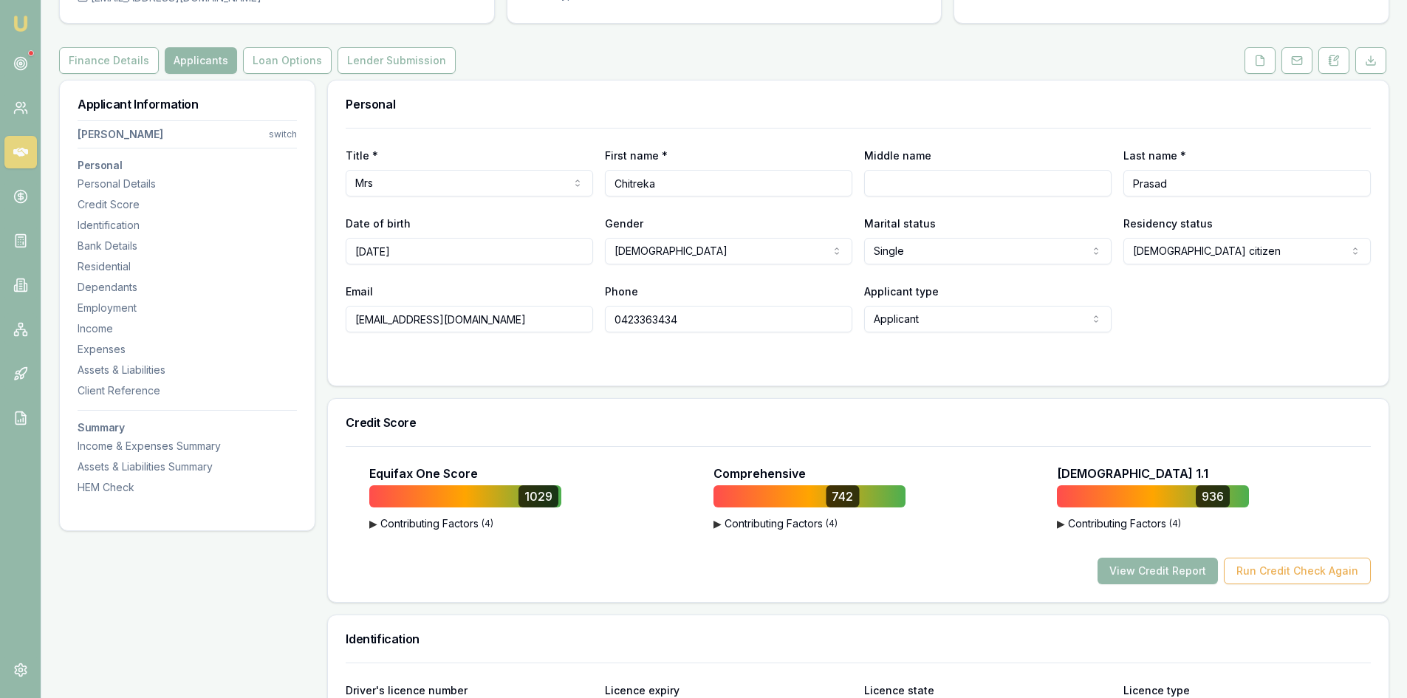
click at [612, 366] on div at bounding box center [858, 362] width 1025 height 12
drag, startPoint x: 615, startPoint y: 319, endPoint x: 681, endPoint y: 318, distance: 65.8
click at [681, 318] on input "0423363434" at bounding box center [728, 319] width 247 height 27
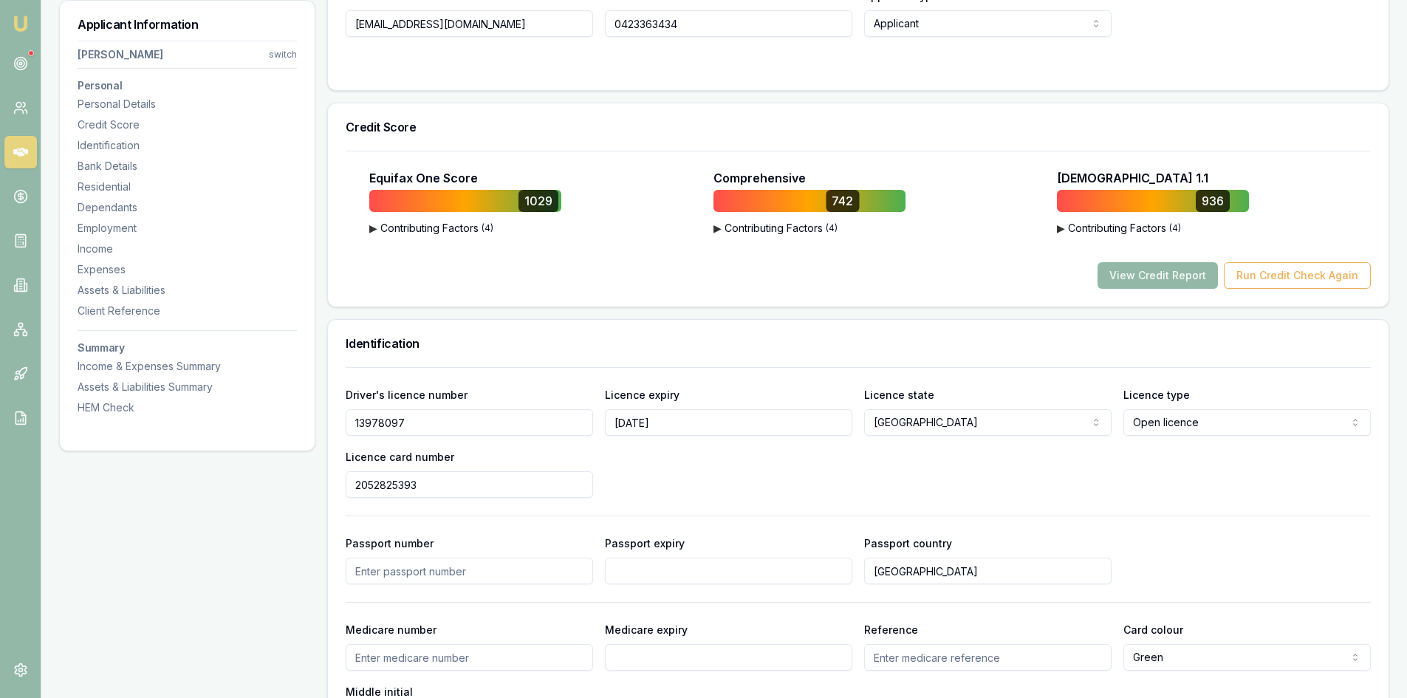
scroll to position [517, 0]
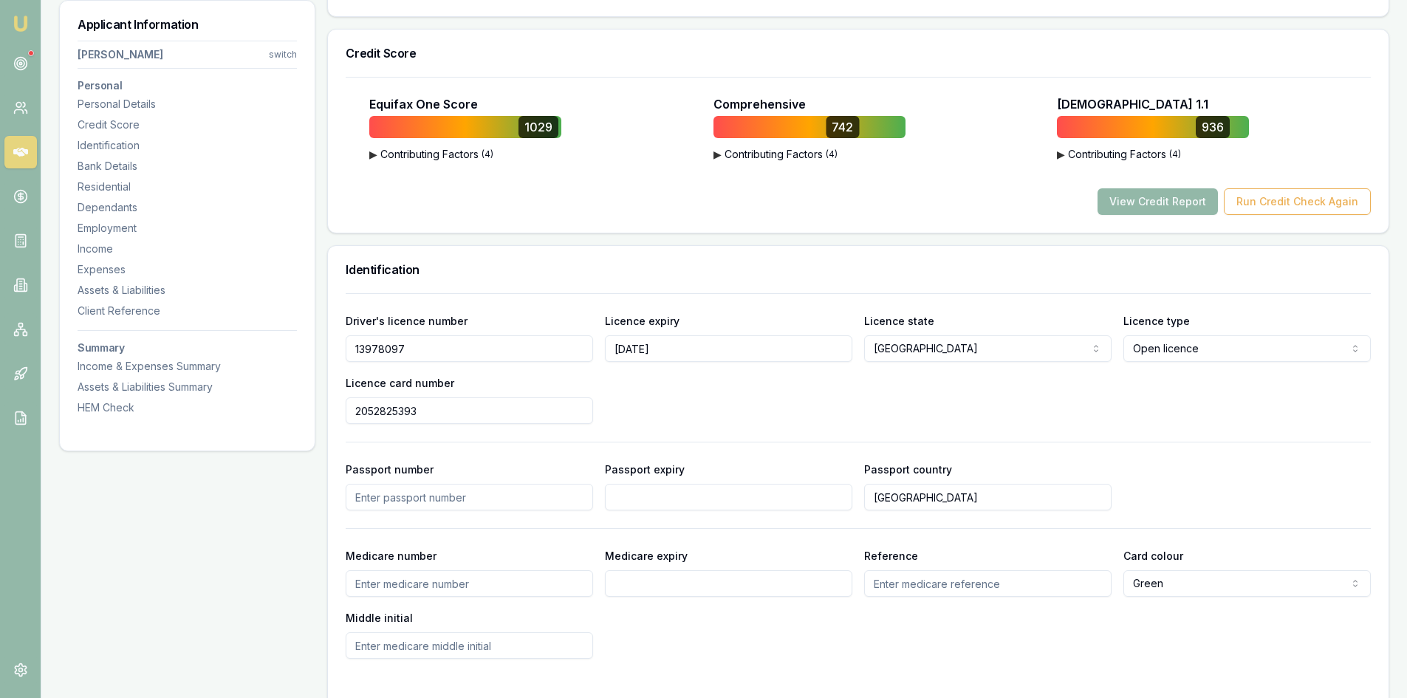
click at [384, 350] on input "13978097" at bounding box center [469, 348] width 247 height 27
click at [374, 415] on input "2052825393" at bounding box center [469, 410] width 247 height 27
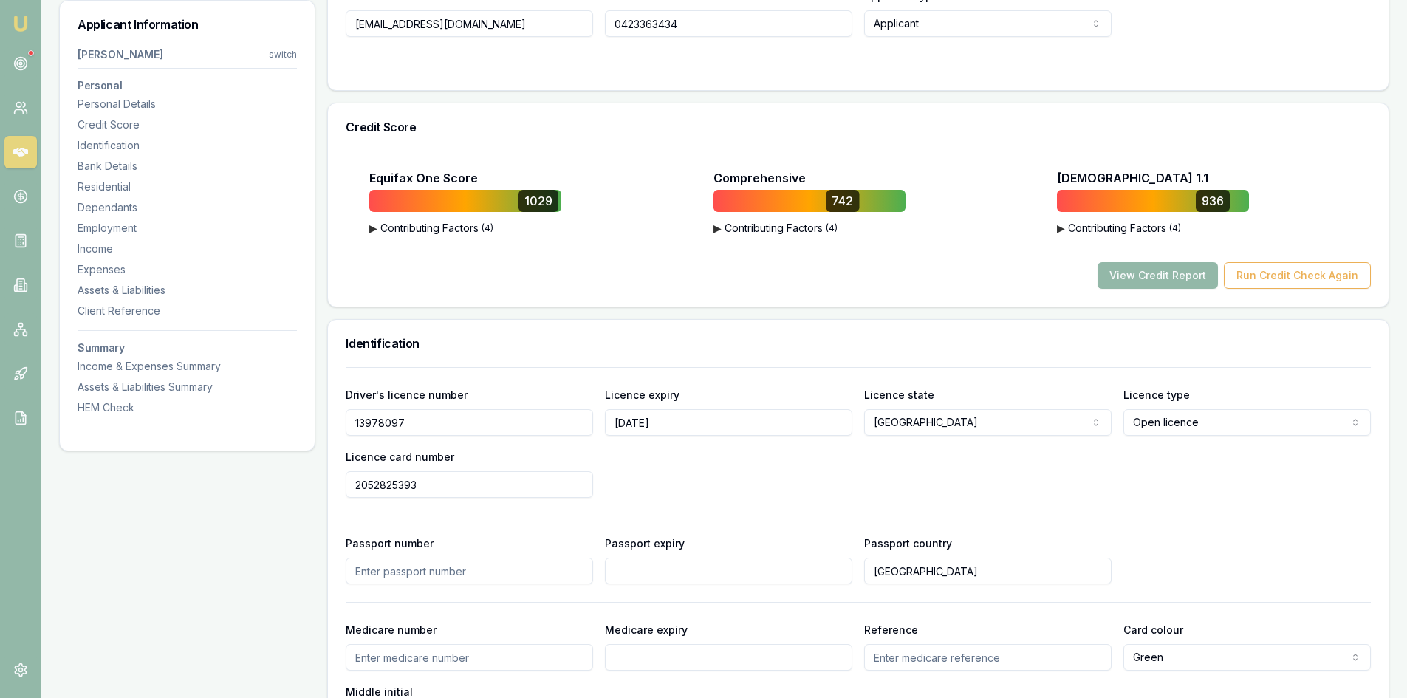
scroll to position [148, 0]
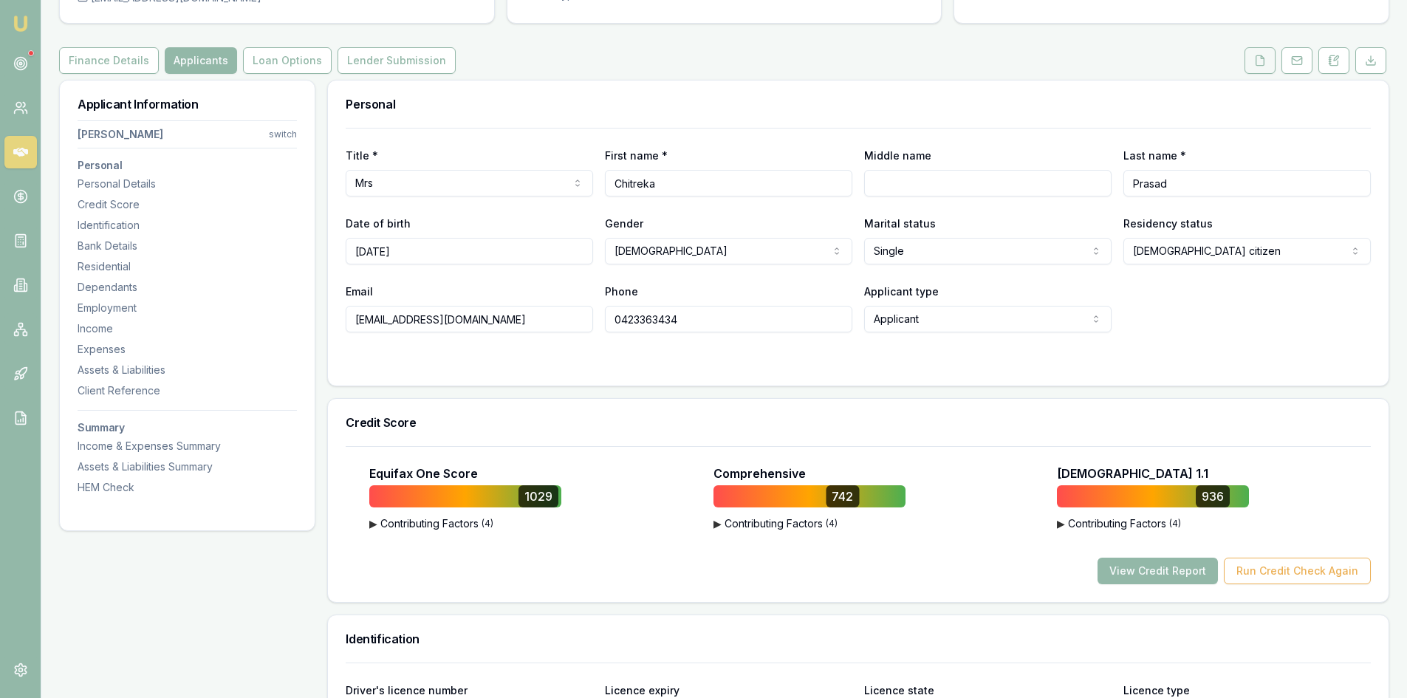
click at [1258, 70] on button at bounding box center [1260, 60] width 31 height 27
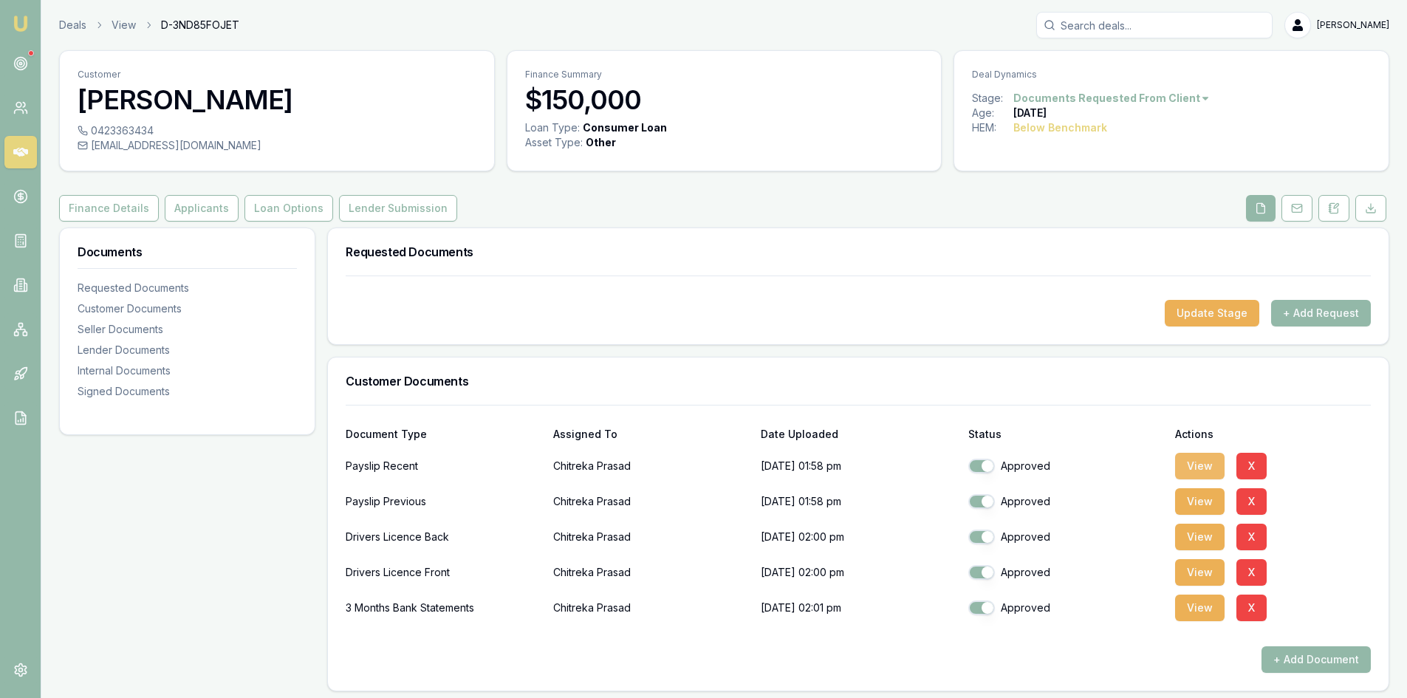
click at [1200, 468] on button "View" at bounding box center [1199, 466] width 49 height 27
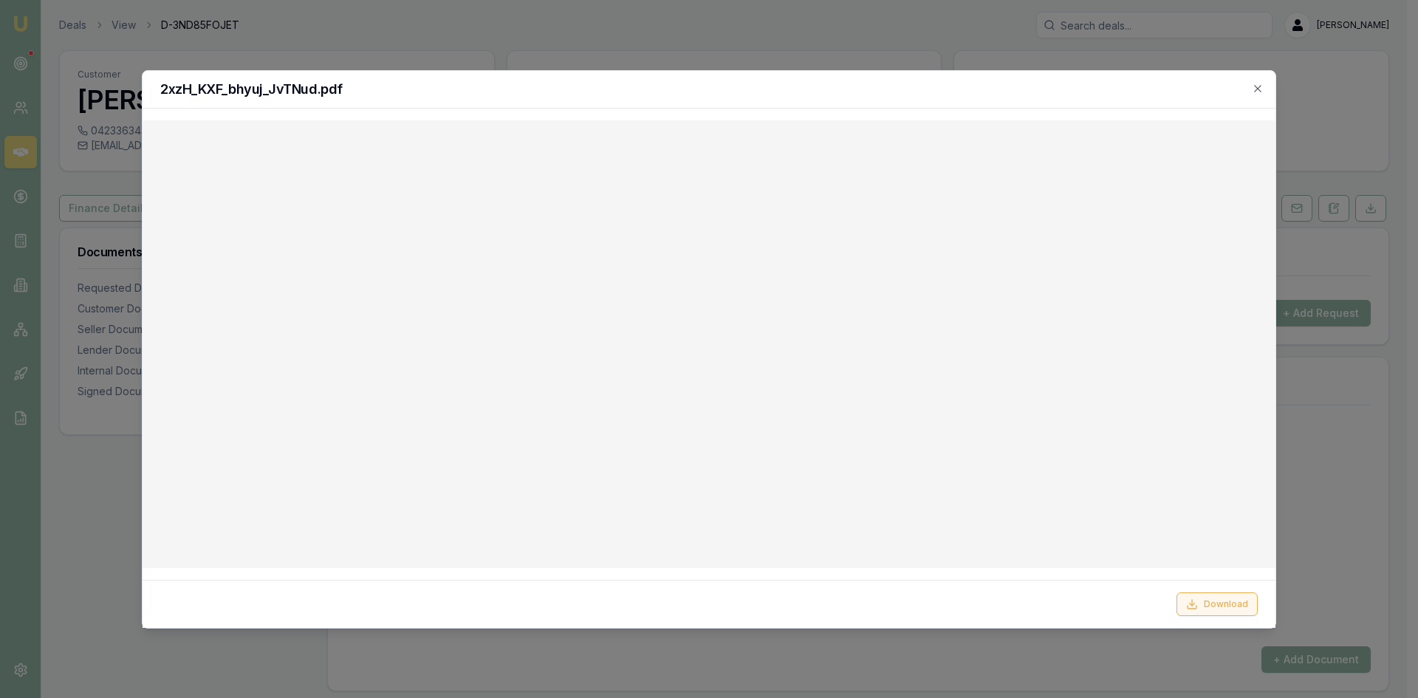
click at [1203, 609] on button "Download" at bounding box center [1217, 604] width 81 height 24
click at [1262, 88] on icon "button" at bounding box center [1258, 89] width 12 height 12
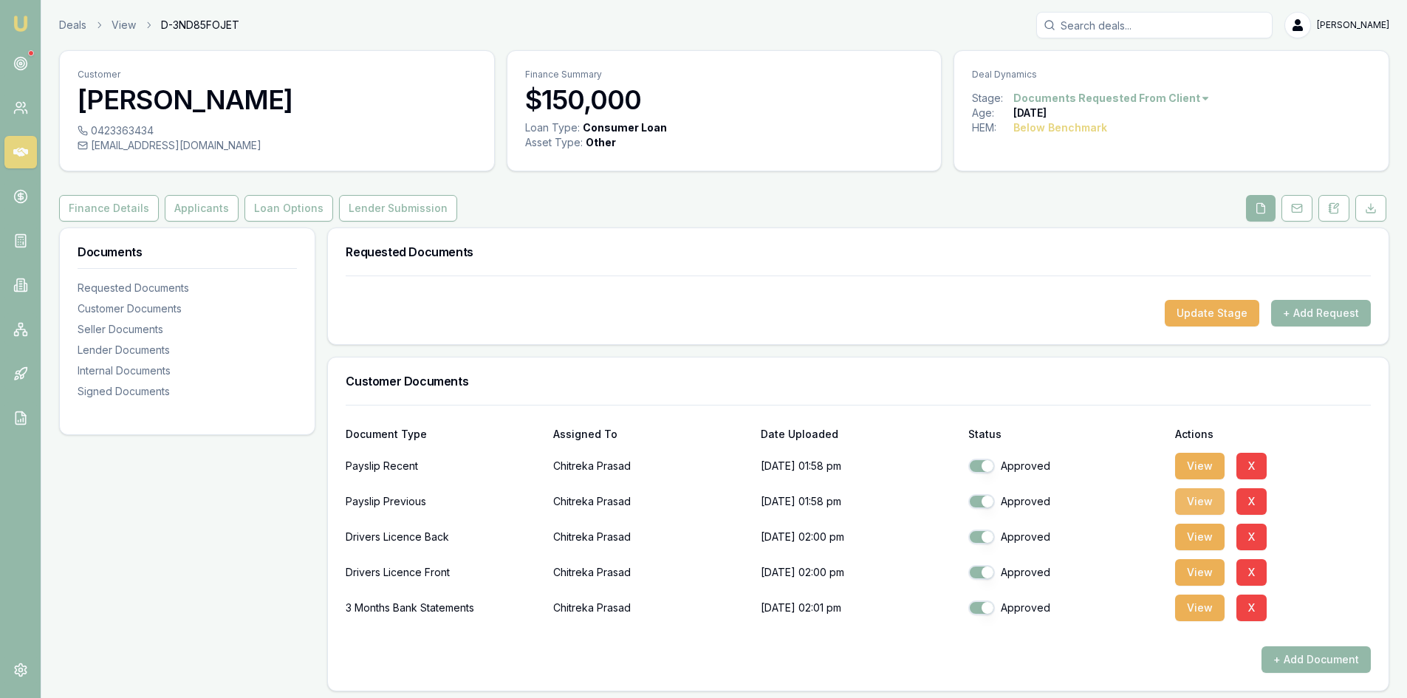
click at [1194, 507] on button "View" at bounding box center [1199, 501] width 49 height 27
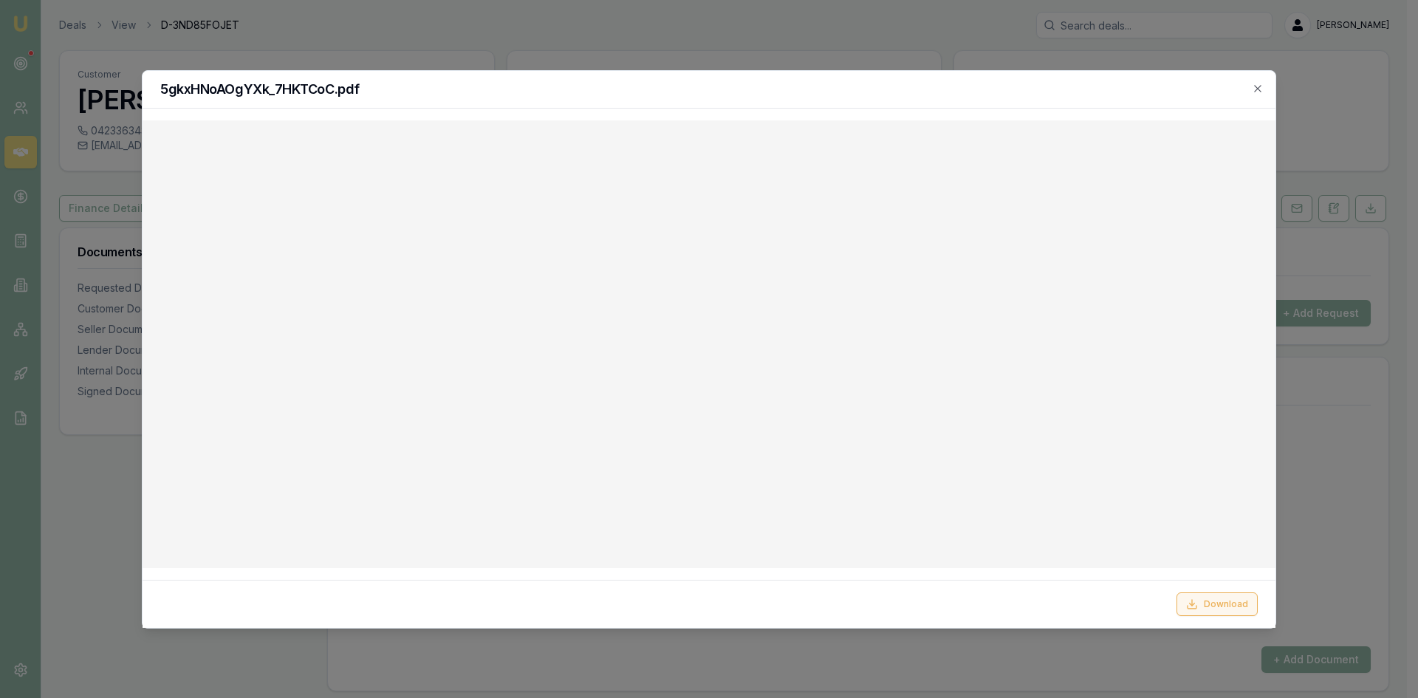
click at [1210, 610] on button "Download" at bounding box center [1217, 604] width 81 height 24
click at [1265, 86] on div "5gkxHNoAOgYXk_7HKTCoC.pdf" at bounding box center [709, 90] width 1133 height 38
click at [1260, 83] on icon "button" at bounding box center [1258, 89] width 12 height 12
